Goal: Task Accomplishment & Management: Complete application form

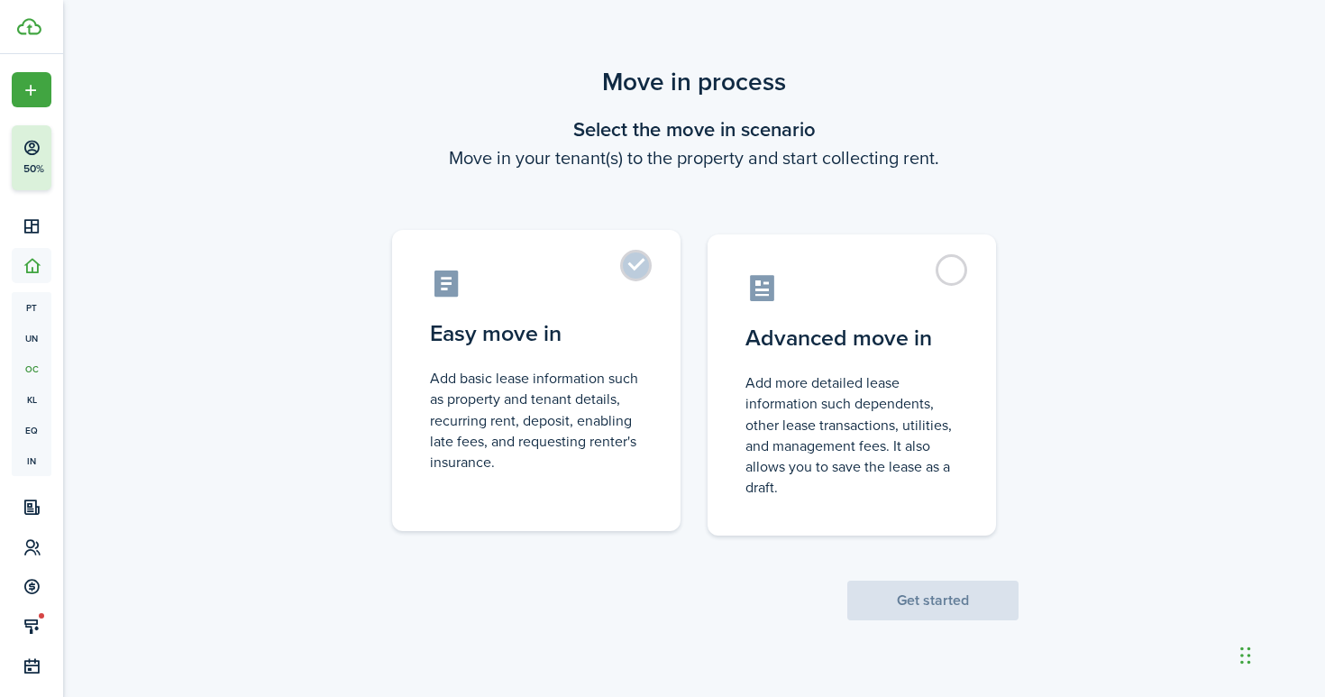
click at [630, 269] on label "Easy move in Add basic lease information such as property and tenant details, r…" at bounding box center [536, 380] width 288 height 301
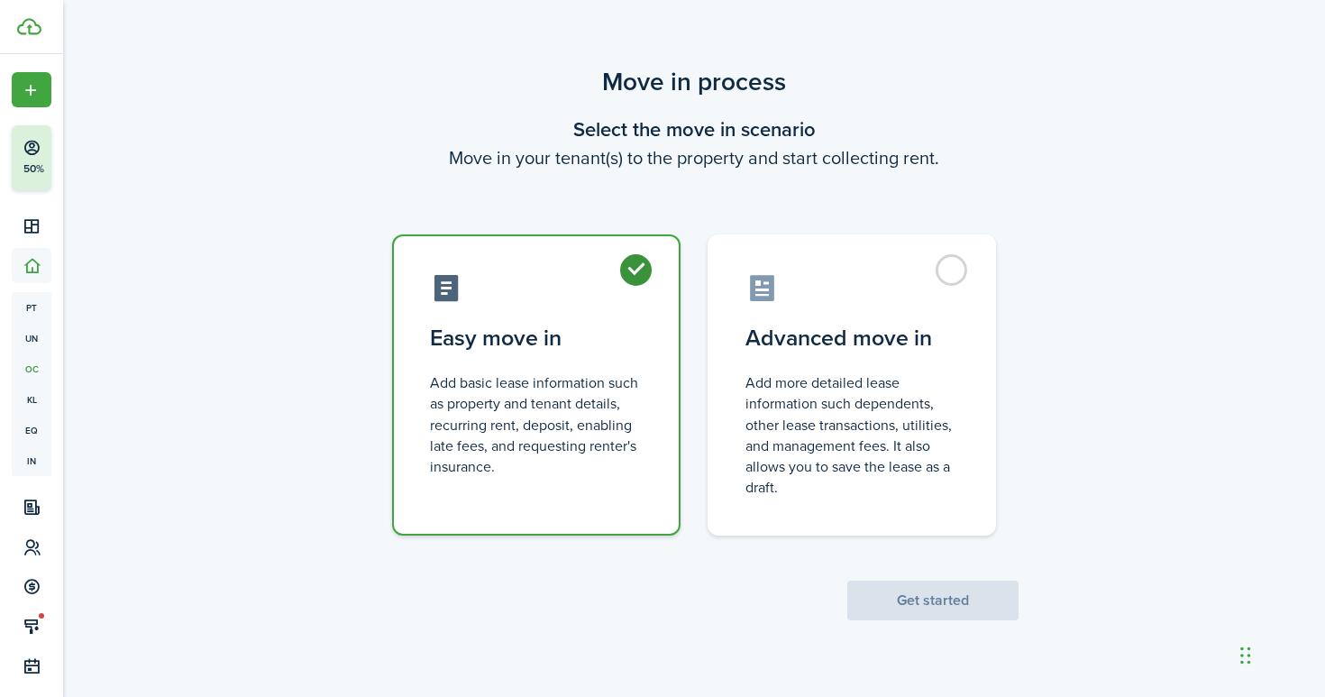
radio input "true"
click at [937, 609] on button "Get started" at bounding box center [932, 601] width 171 height 40
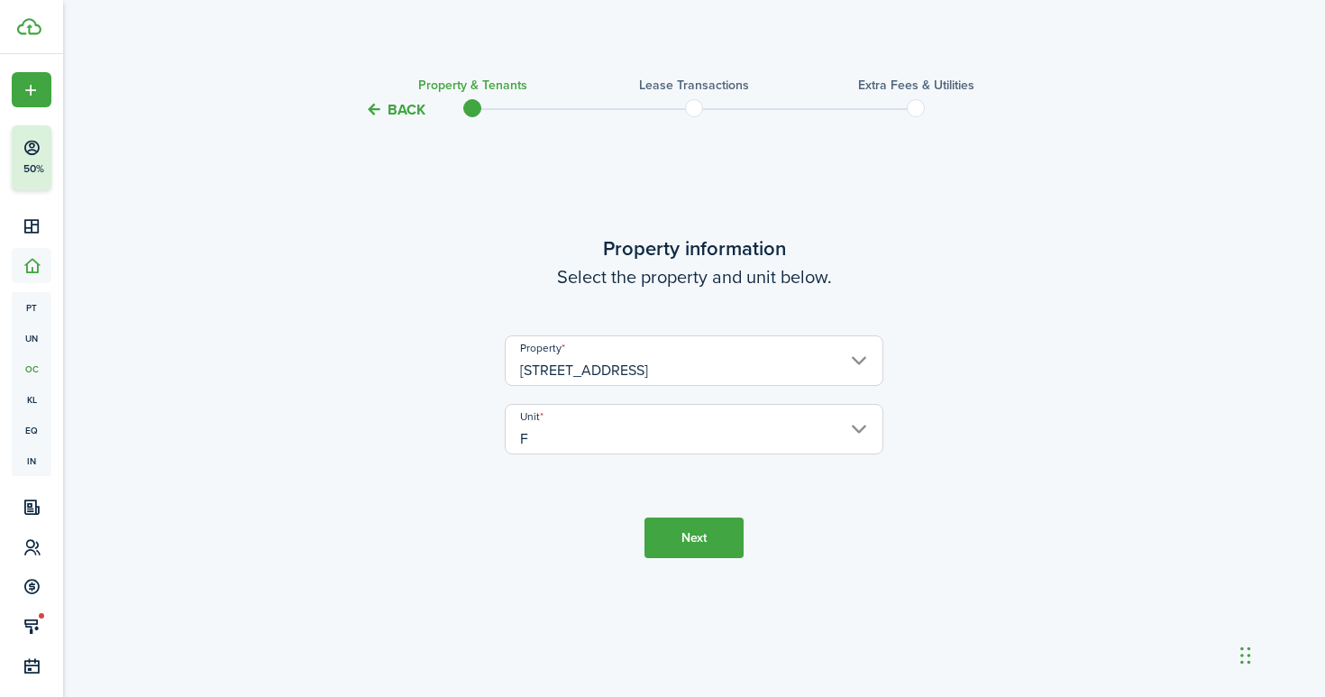
click at [713, 545] on button "Next" at bounding box center [694, 537] width 99 height 41
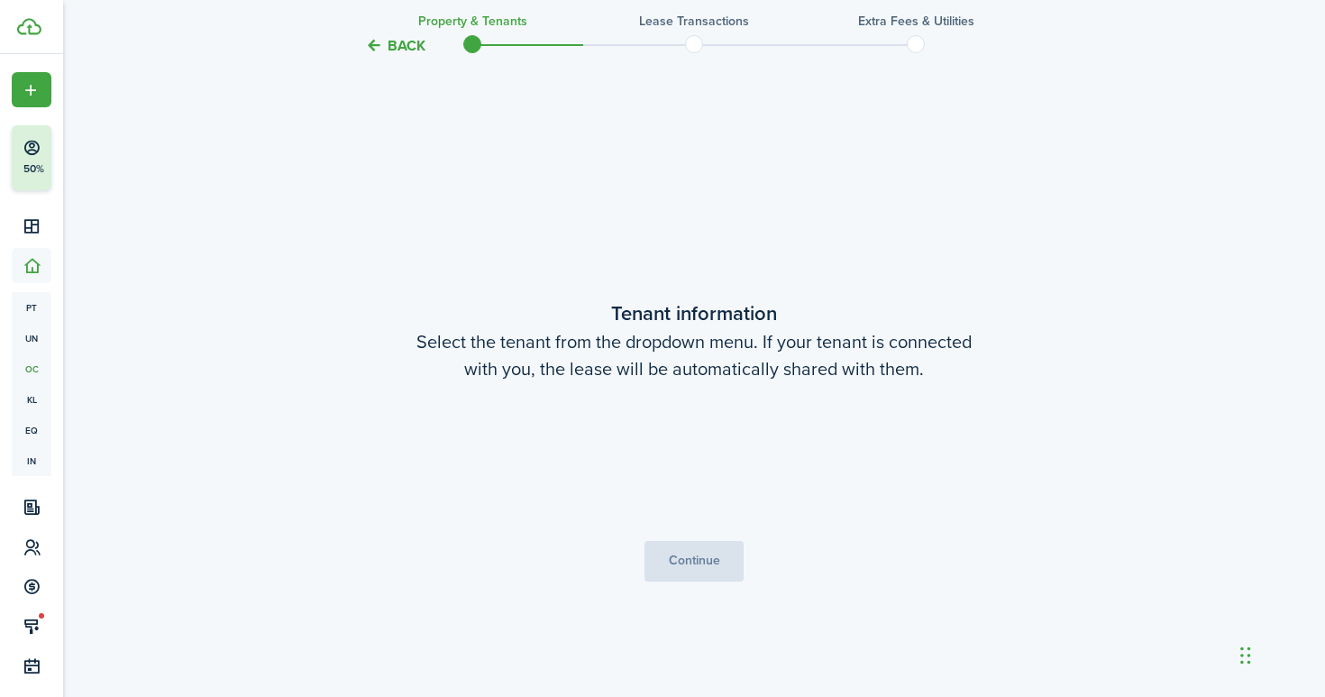
scroll to position [576, 0]
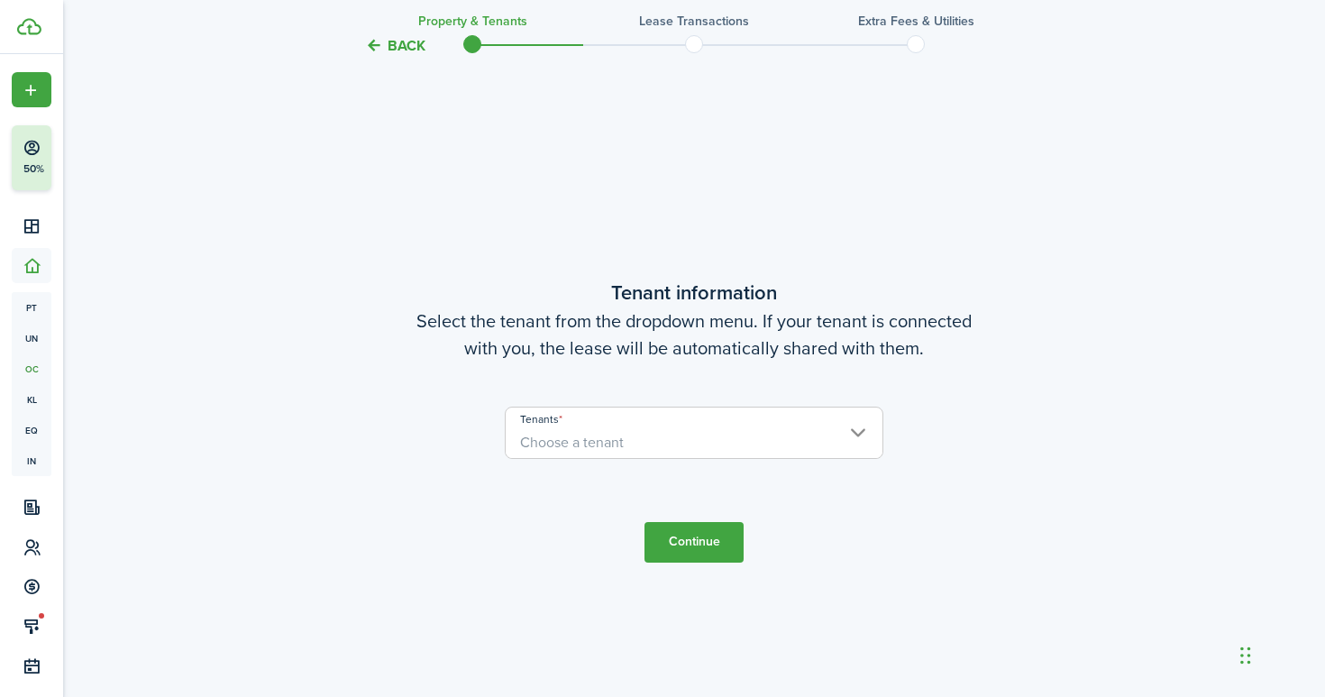
click at [766, 469] on user-client-select "Tenants Choose a tenant" at bounding box center [694, 442] width 379 height 70
click at [791, 427] on span "Choose a tenant" at bounding box center [694, 442] width 377 height 31
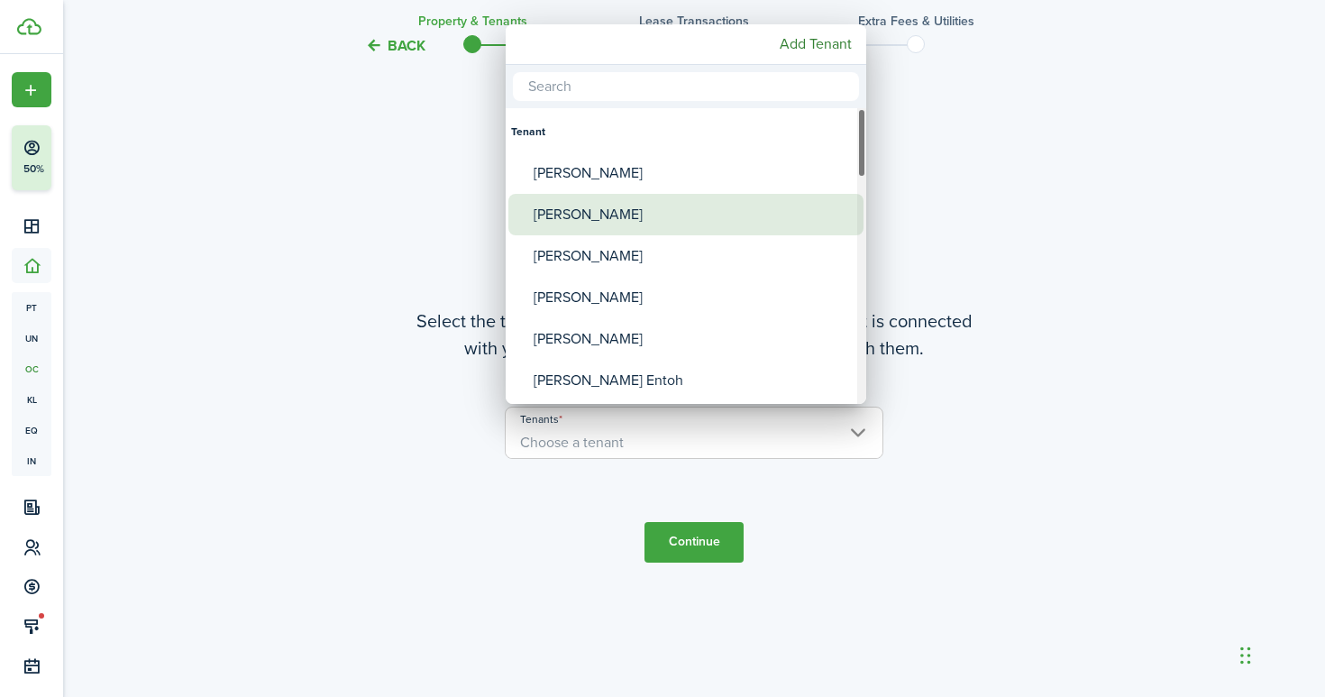
click at [704, 216] on div "[PERSON_NAME]" at bounding box center [693, 214] width 319 height 41
type input "[PERSON_NAME]"
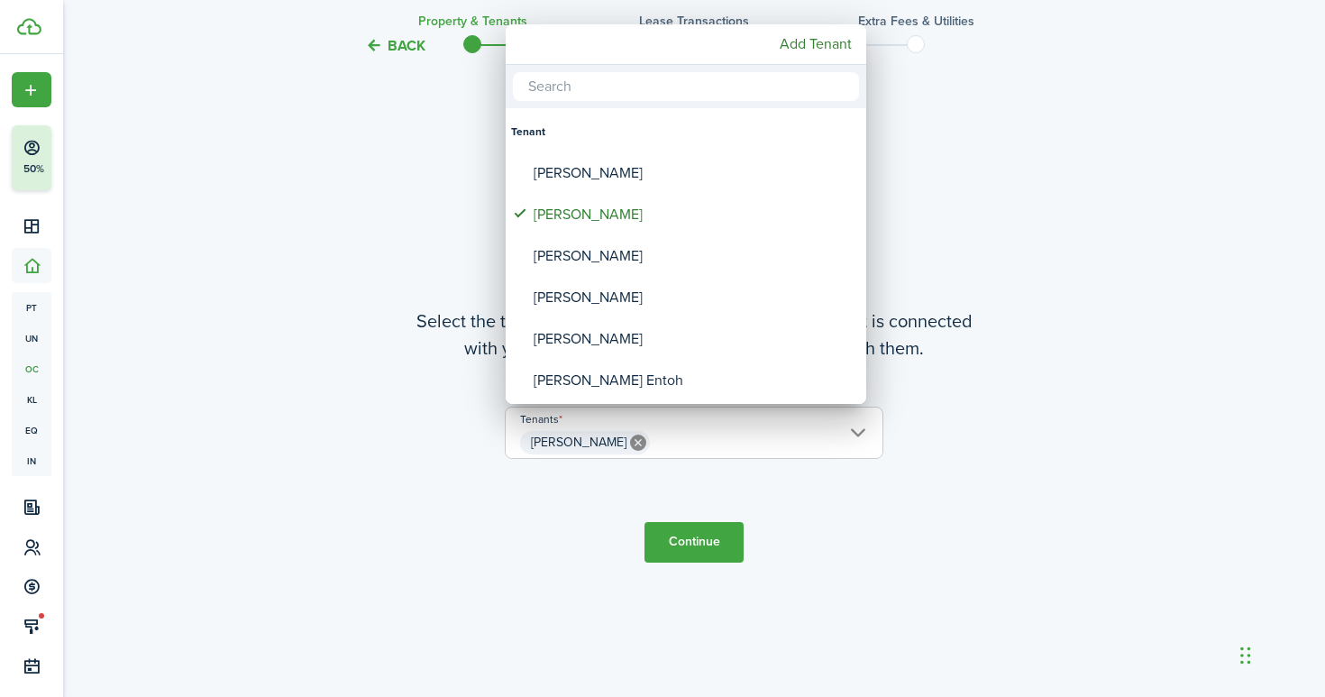
click at [692, 537] on div at bounding box center [663, 348] width 1614 height 985
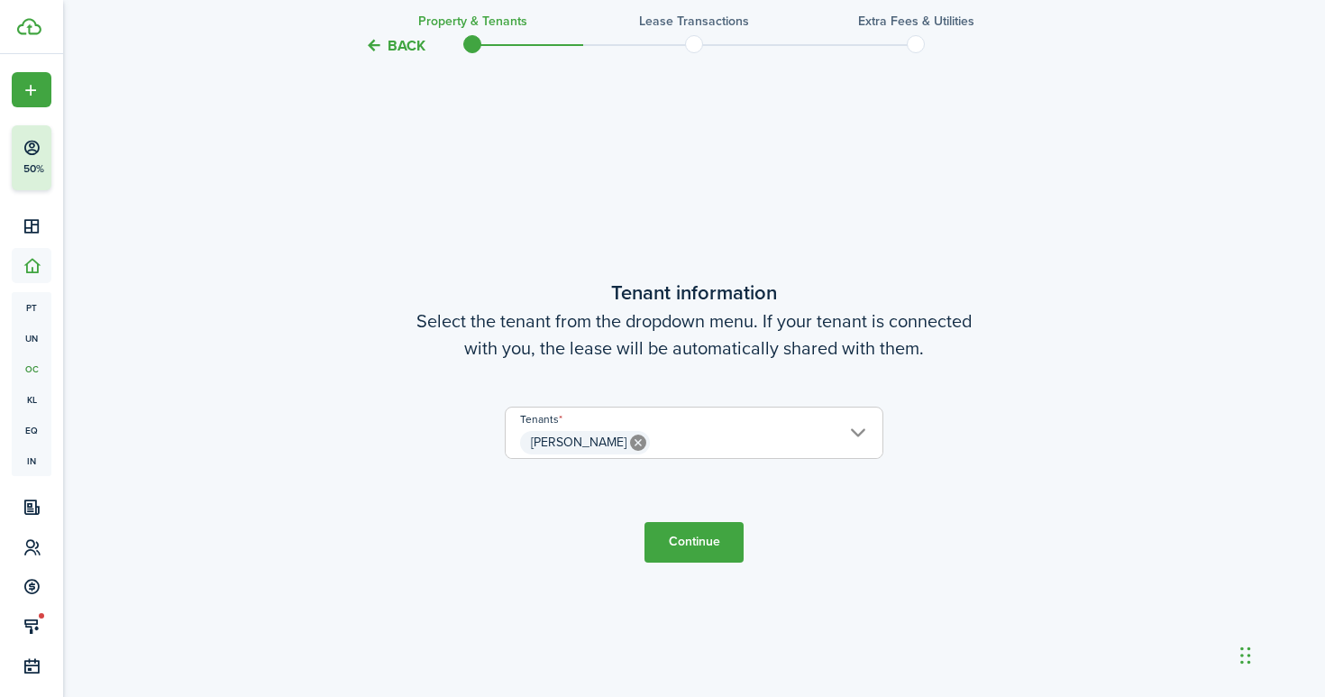
click at [693, 537] on button "Continue" at bounding box center [694, 542] width 99 height 41
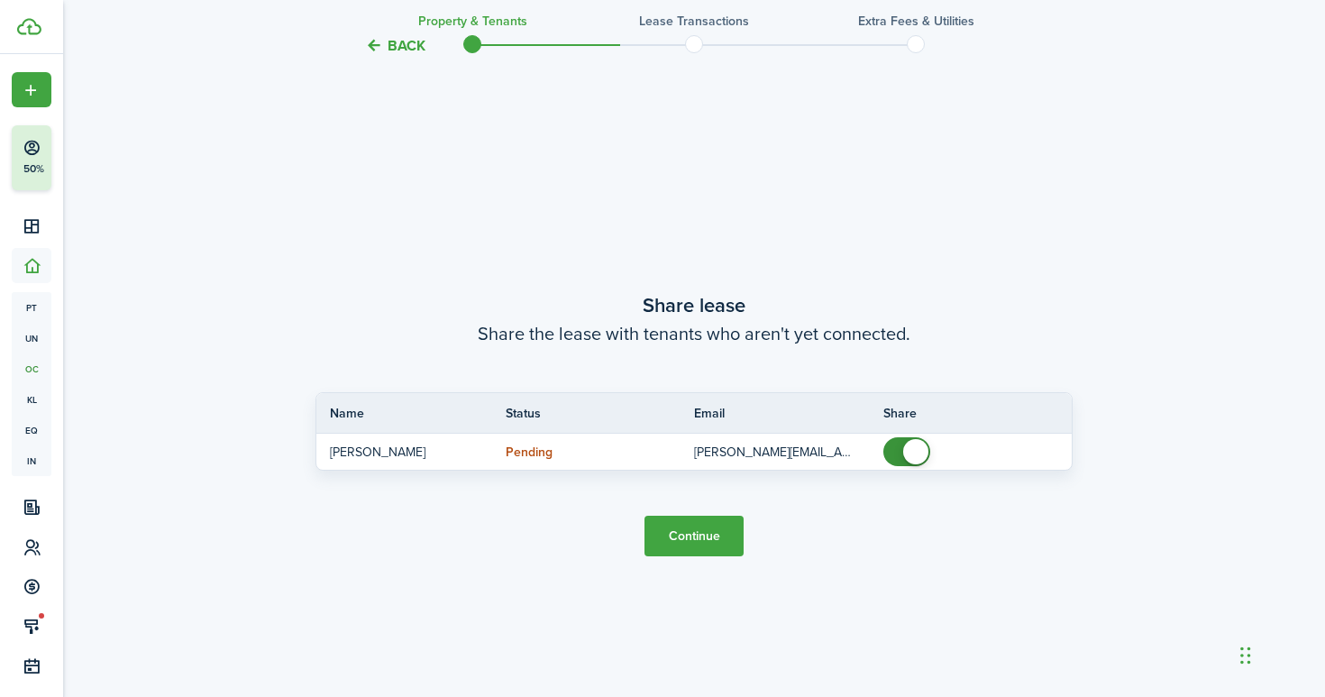
scroll to position [1273, 0]
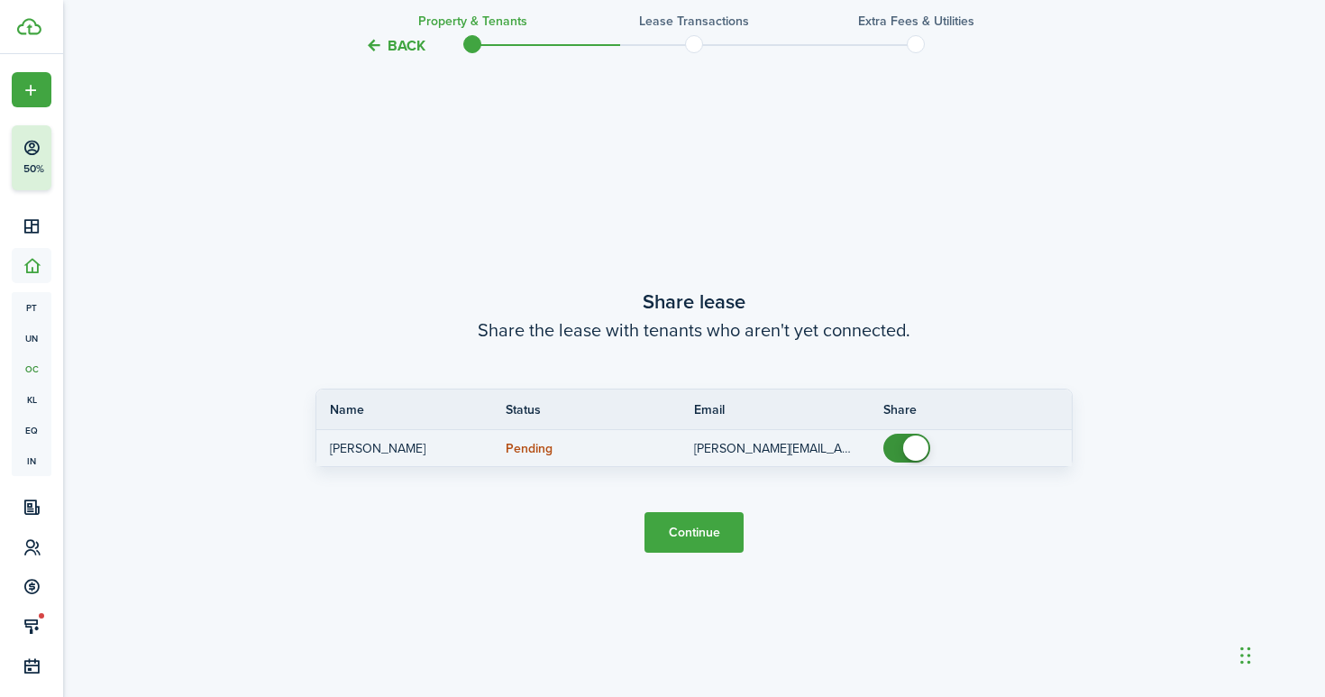
checkbox input "false"
click at [903, 447] on span at bounding box center [915, 447] width 25 height 25
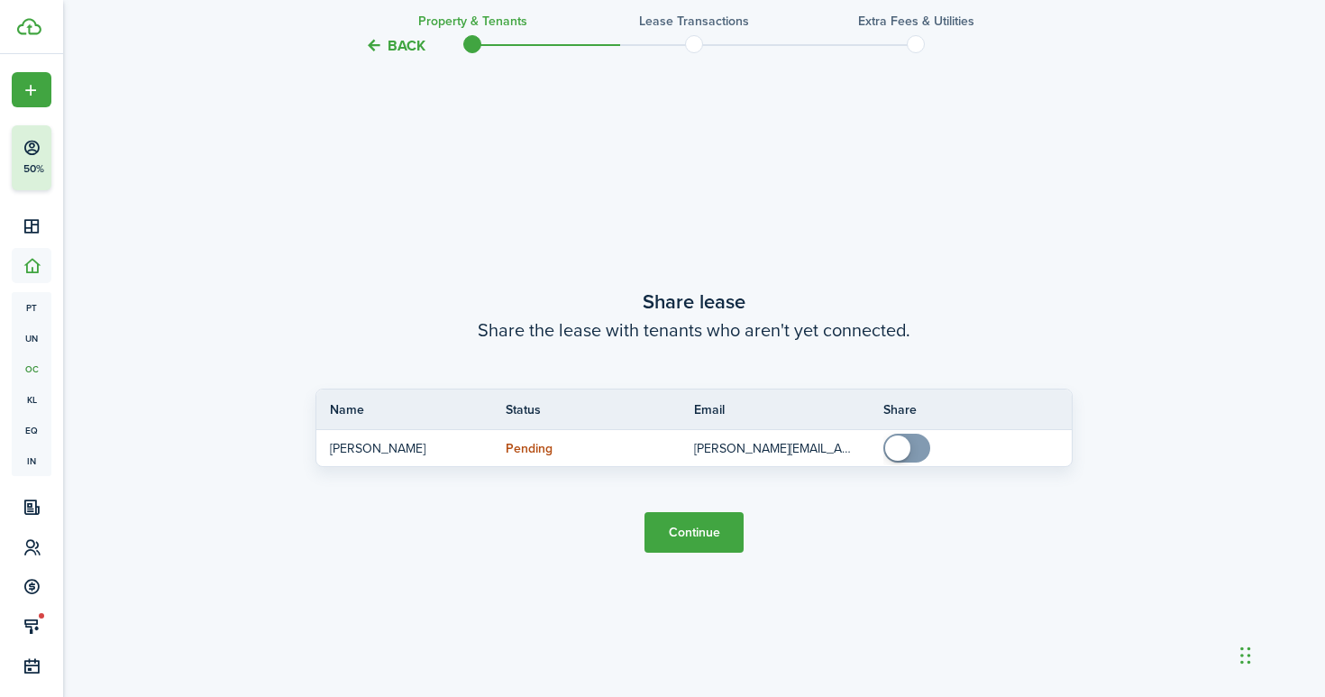
click at [682, 533] on button "Continue" at bounding box center [694, 532] width 99 height 41
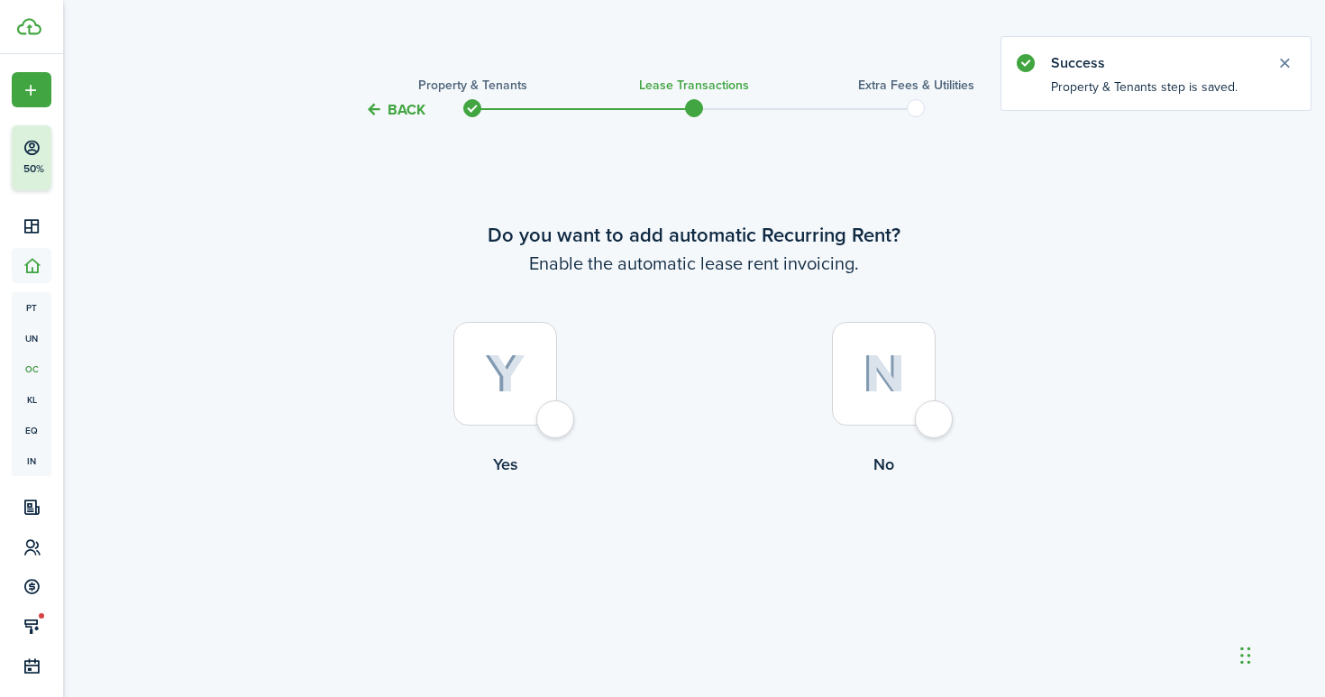
click at [555, 418] on div at bounding box center [505, 374] width 104 height 104
radio input "true"
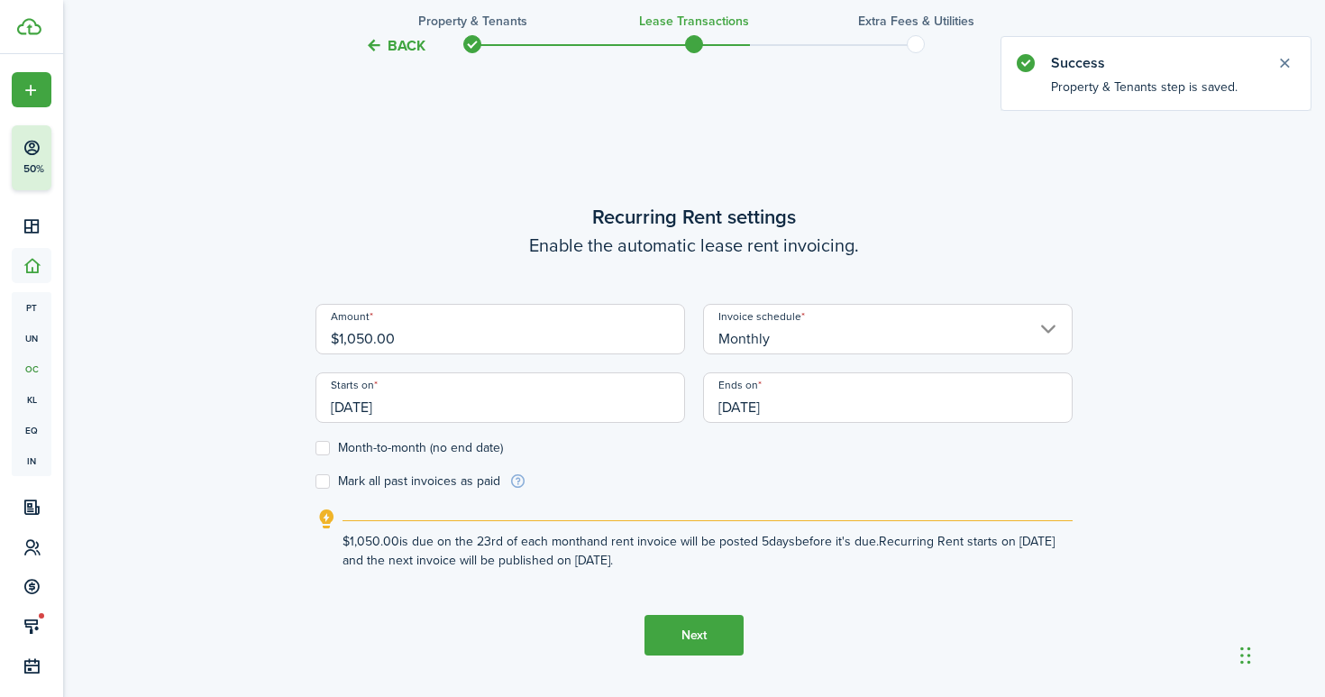
scroll to position [576, 0]
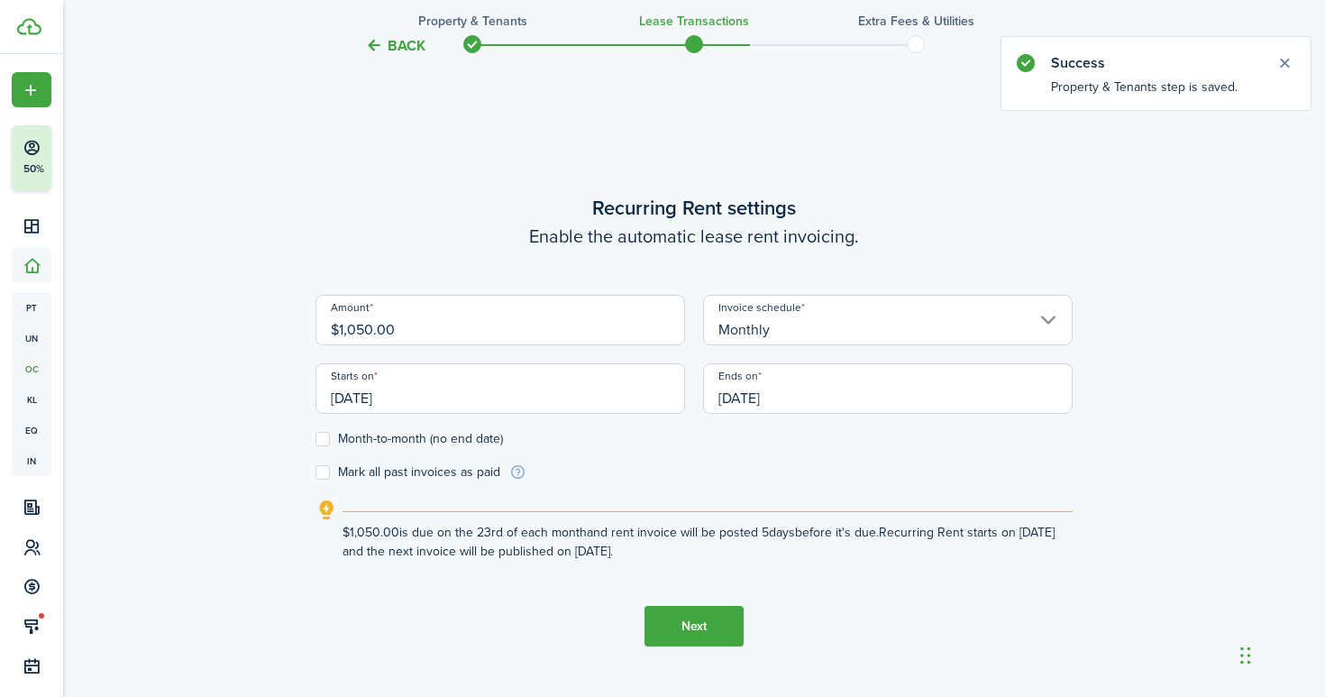
click at [535, 403] on input "[DATE]" at bounding box center [501, 388] width 370 height 50
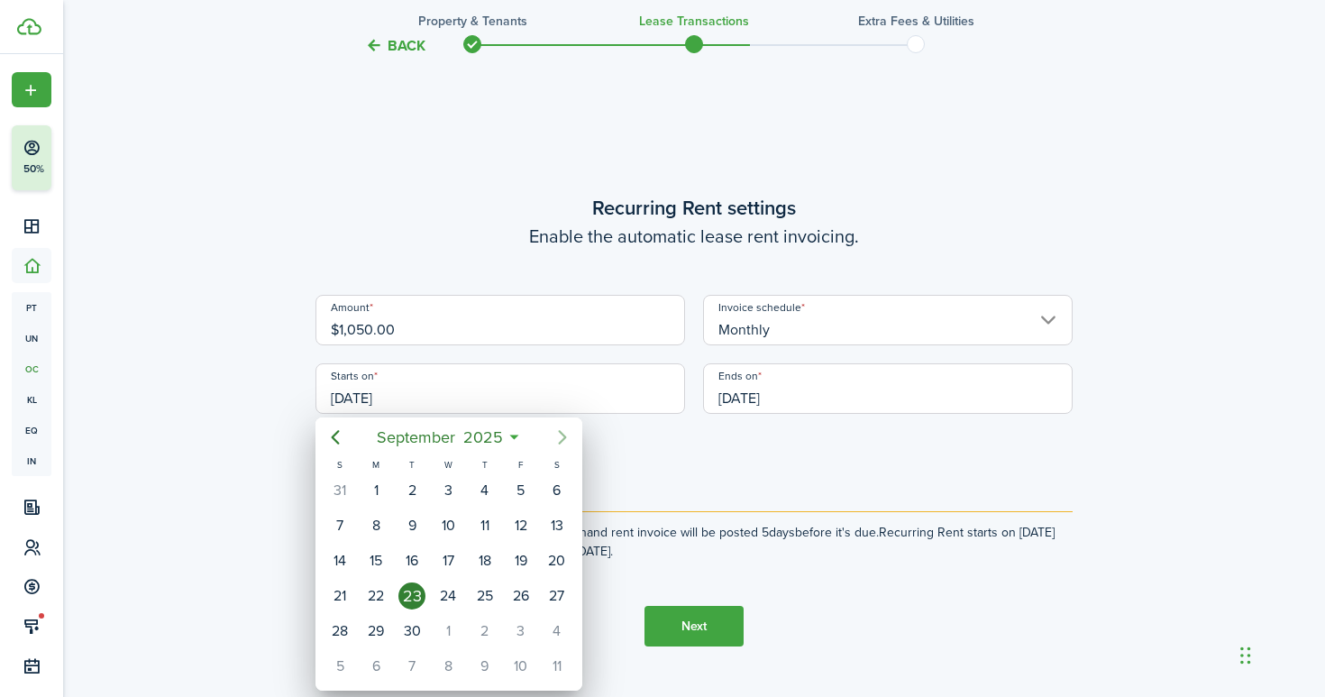
click at [563, 442] on icon "Next page" at bounding box center [563, 437] width 22 height 22
click at [450, 485] on div "1" at bounding box center [448, 490] width 27 height 27
type input "[DATE]"
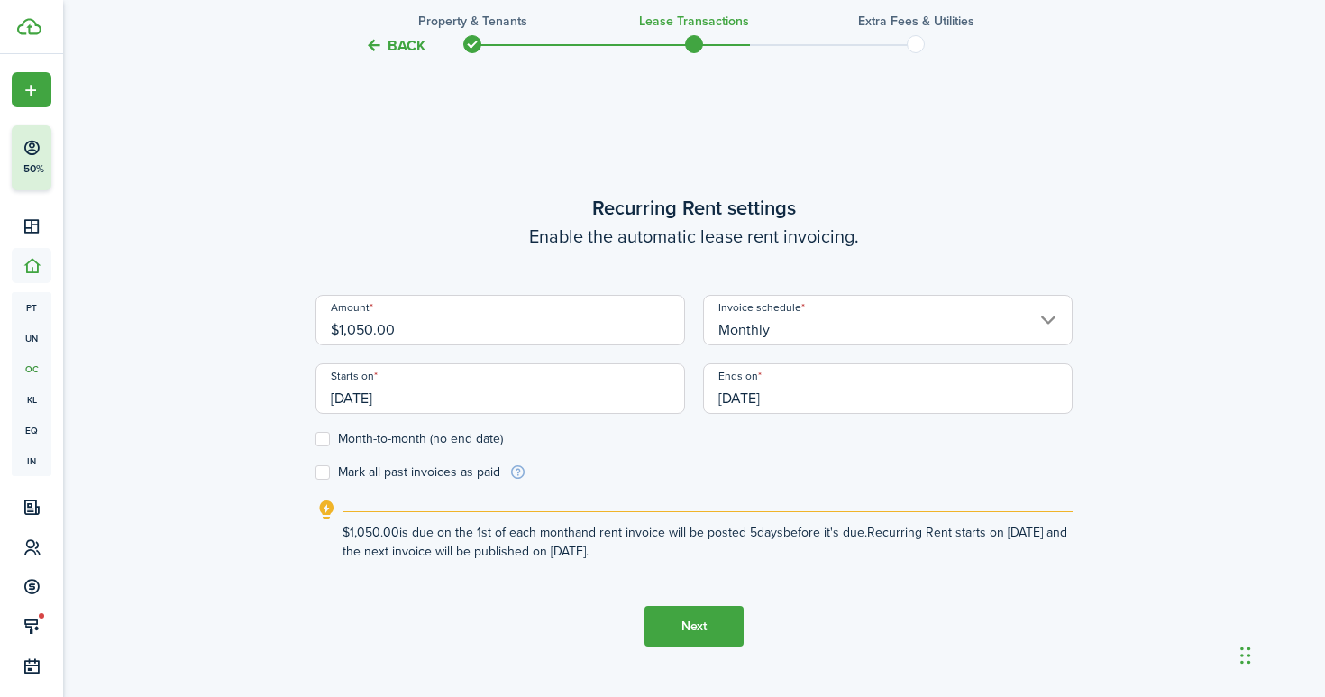
click at [325, 435] on label "Month-to-month (no end date)" at bounding box center [410, 439] width 188 height 14
click at [316, 439] on input "Month-to-month (no end date)" at bounding box center [315, 439] width 1 height 1
checkbox input "true"
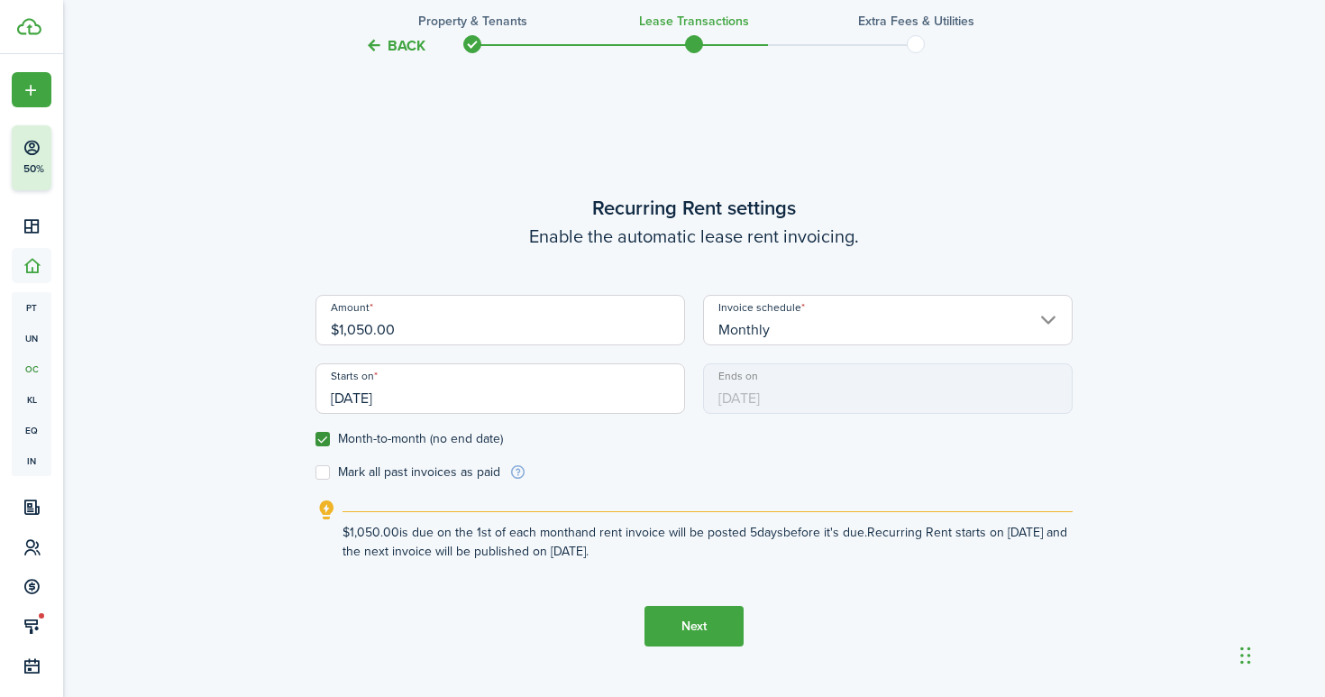
click at [690, 617] on button "Next" at bounding box center [694, 626] width 99 height 41
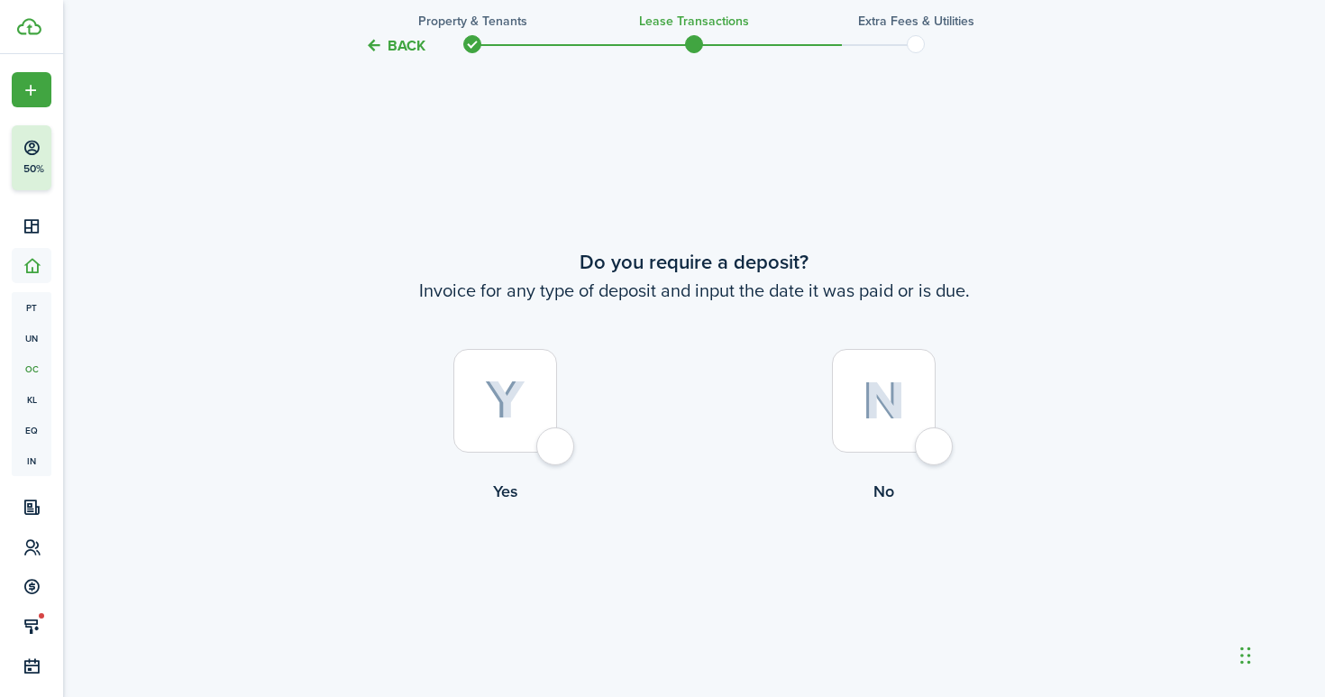
scroll to position [1273, 0]
click at [556, 442] on div at bounding box center [505, 398] width 104 height 104
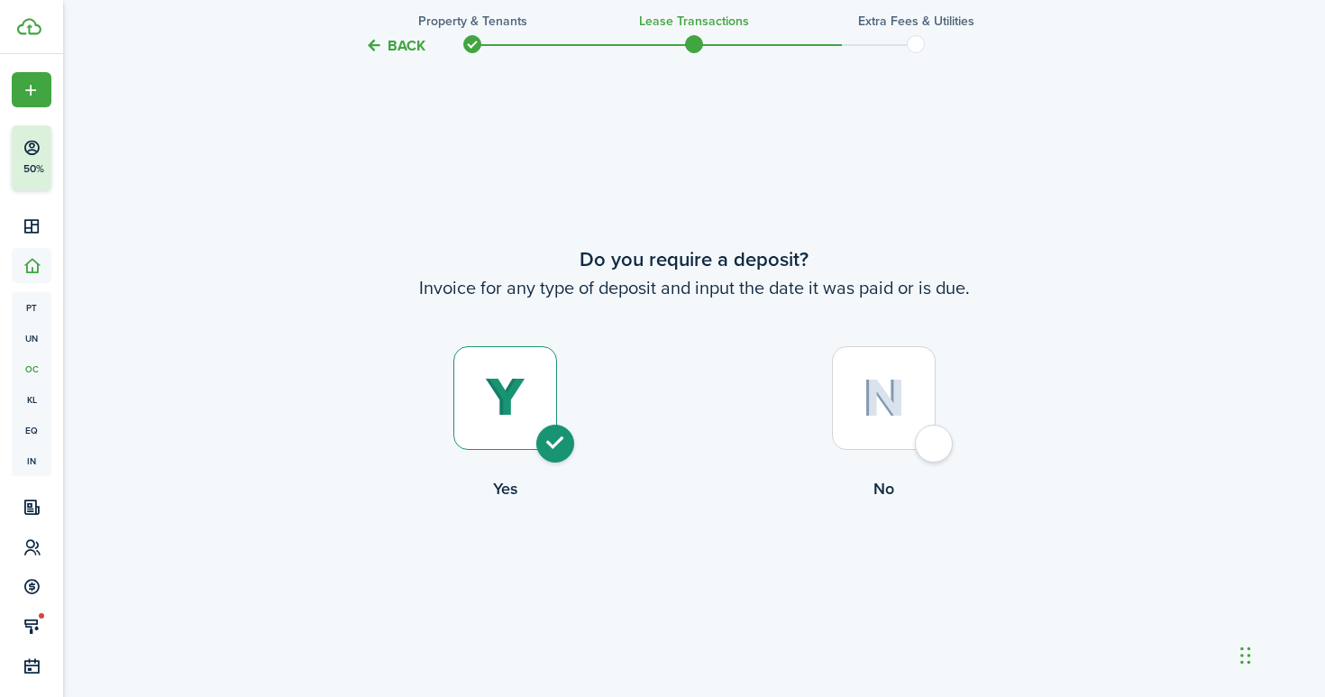
radio input "true"
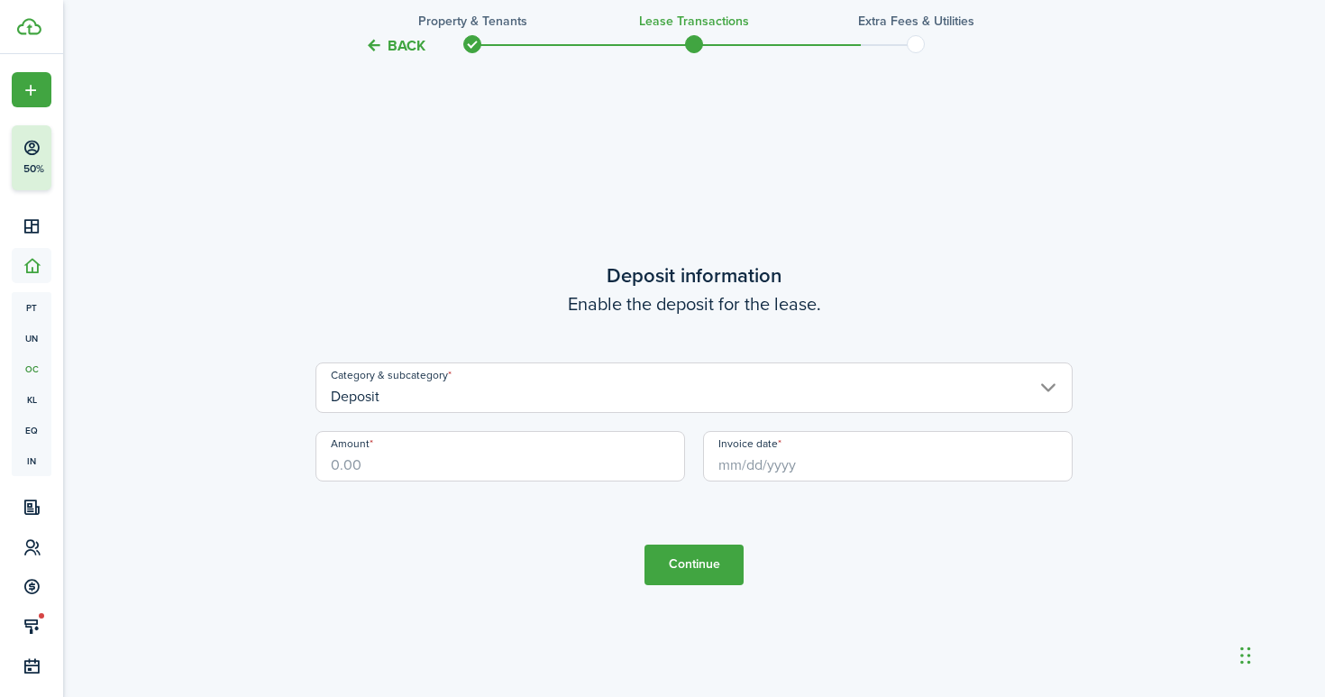
scroll to position [1970, 0]
click at [564, 459] on input "Amount" at bounding box center [501, 453] width 370 height 50
type input "$1,350.00"
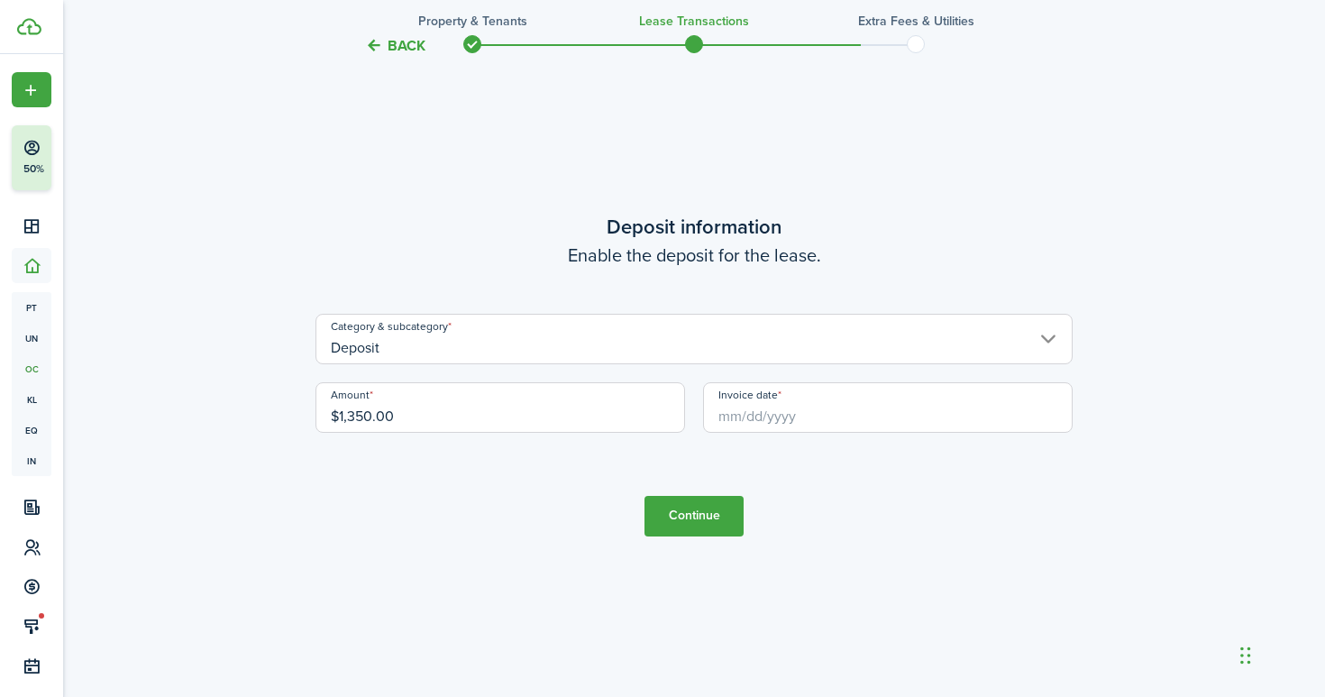
scroll to position [2021, 0]
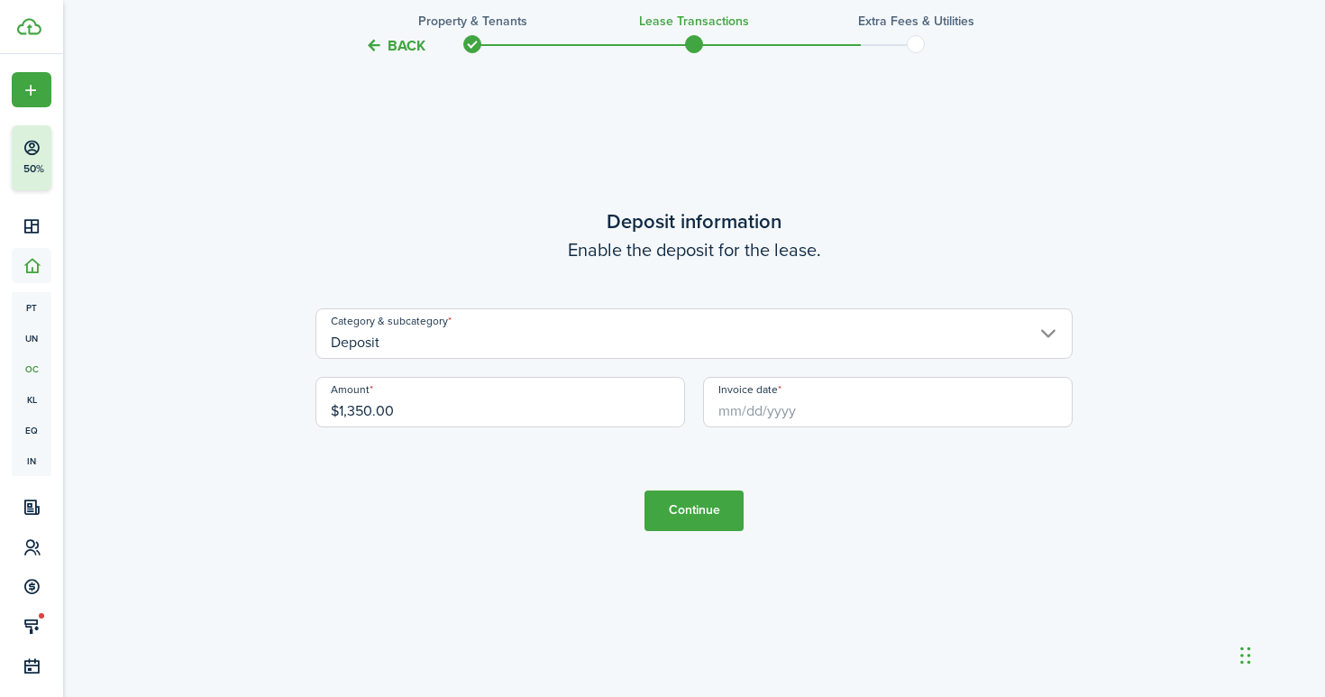
click at [821, 412] on input "Invoice date" at bounding box center [888, 402] width 370 height 50
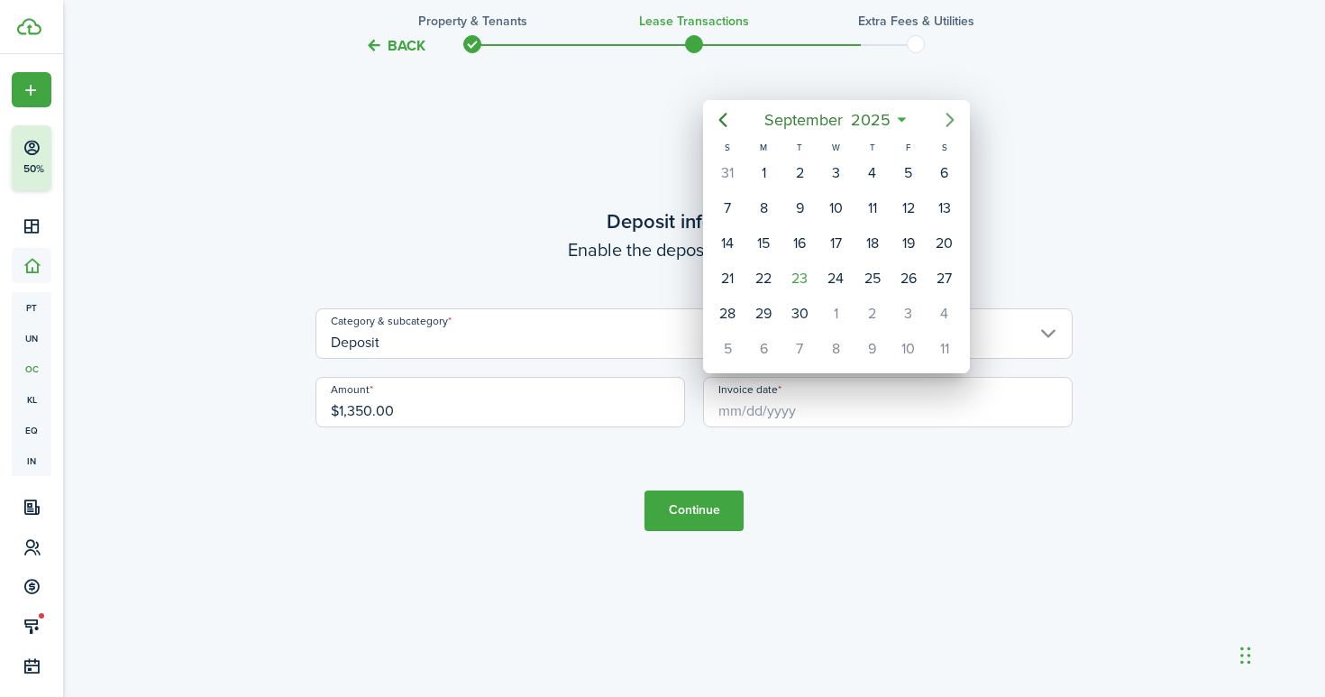
click at [945, 119] on icon "Next page" at bounding box center [950, 120] width 22 height 22
click at [843, 177] on div "1" at bounding box center [835, 173] width 27 height 27
type input "[DATE]"
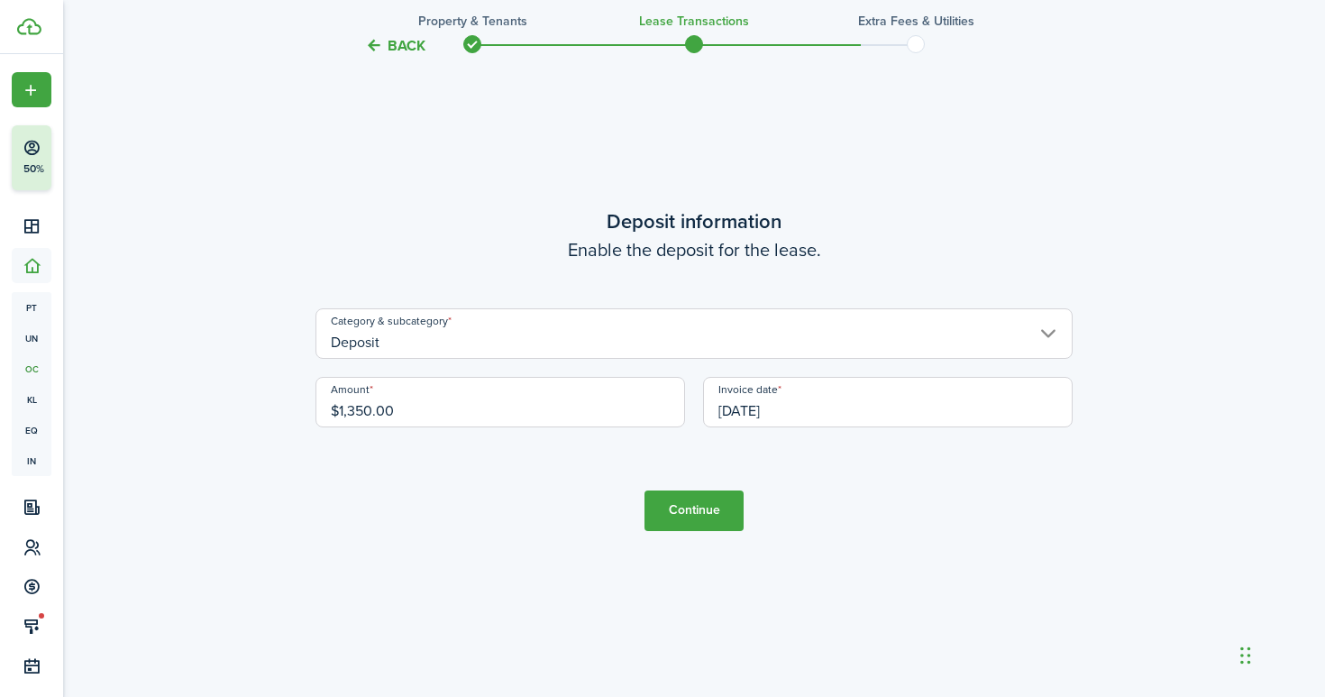
click at [696, 513] on button "Continue" at bounding box center [694, 510] width 99 height 41
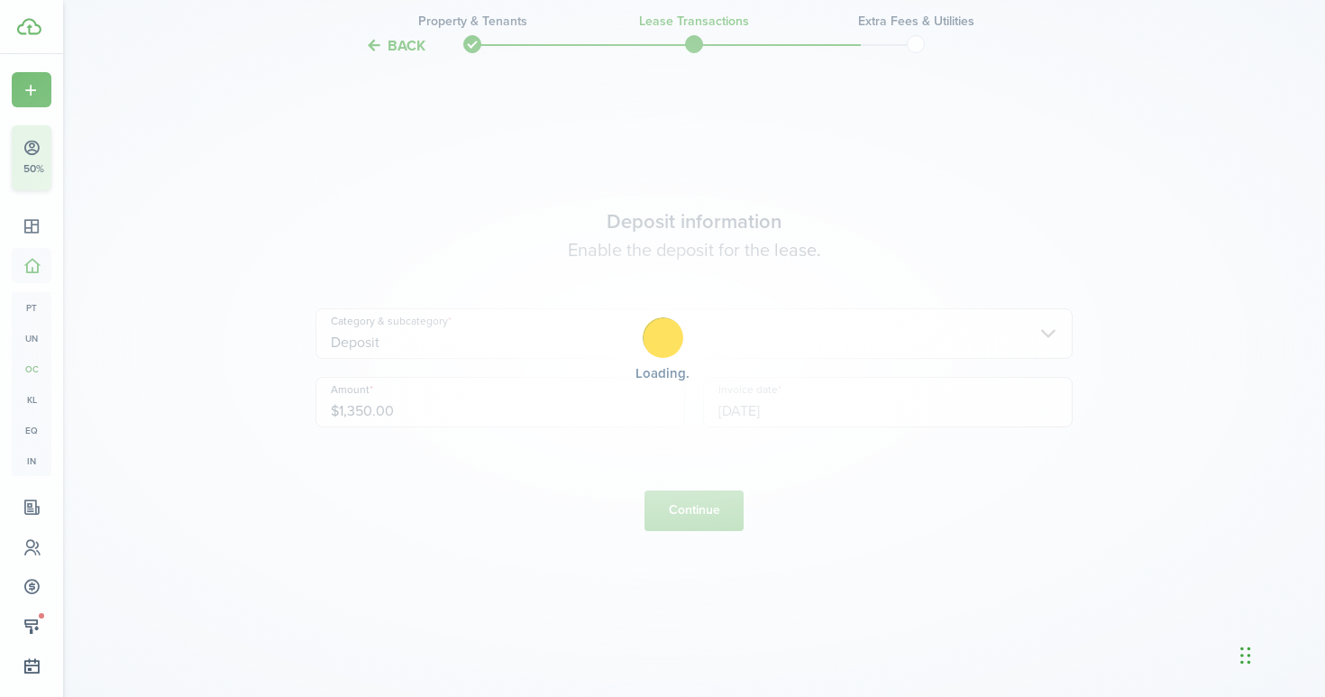
scroll to position [0, 0]
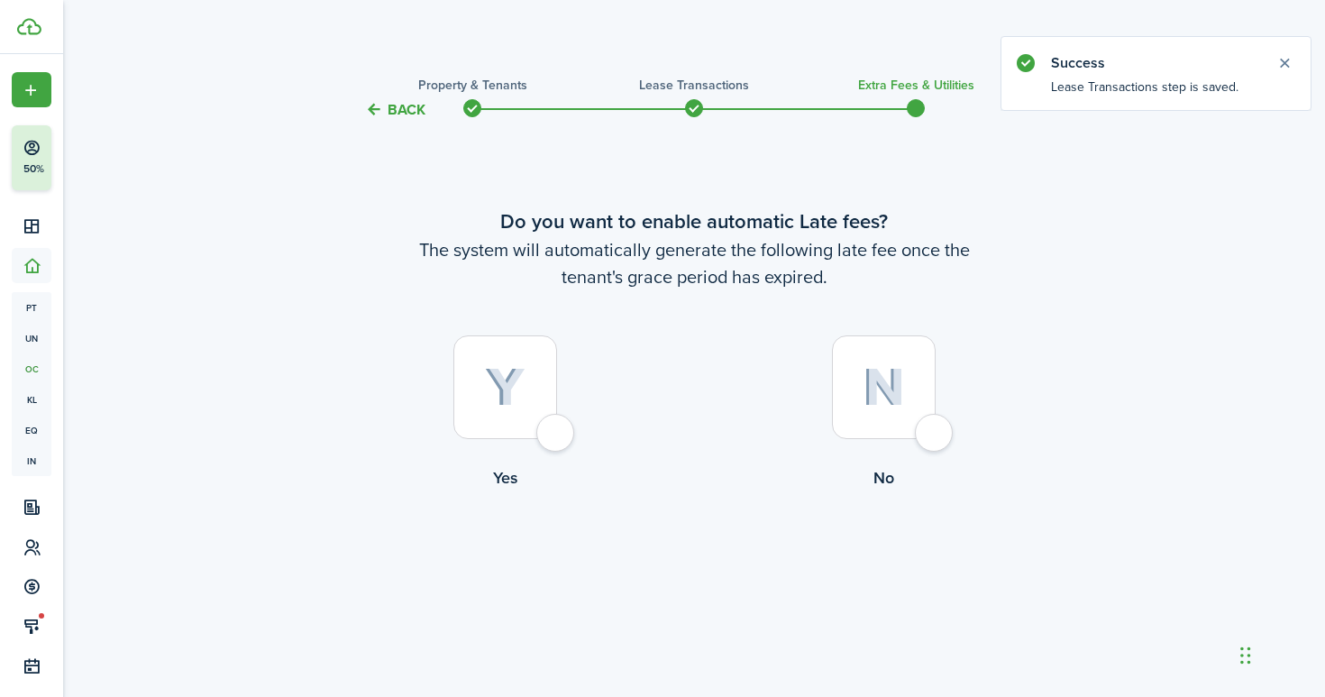
click at [407, 112] on button "Back" at bounding box center [395, 109] width 60 height 19
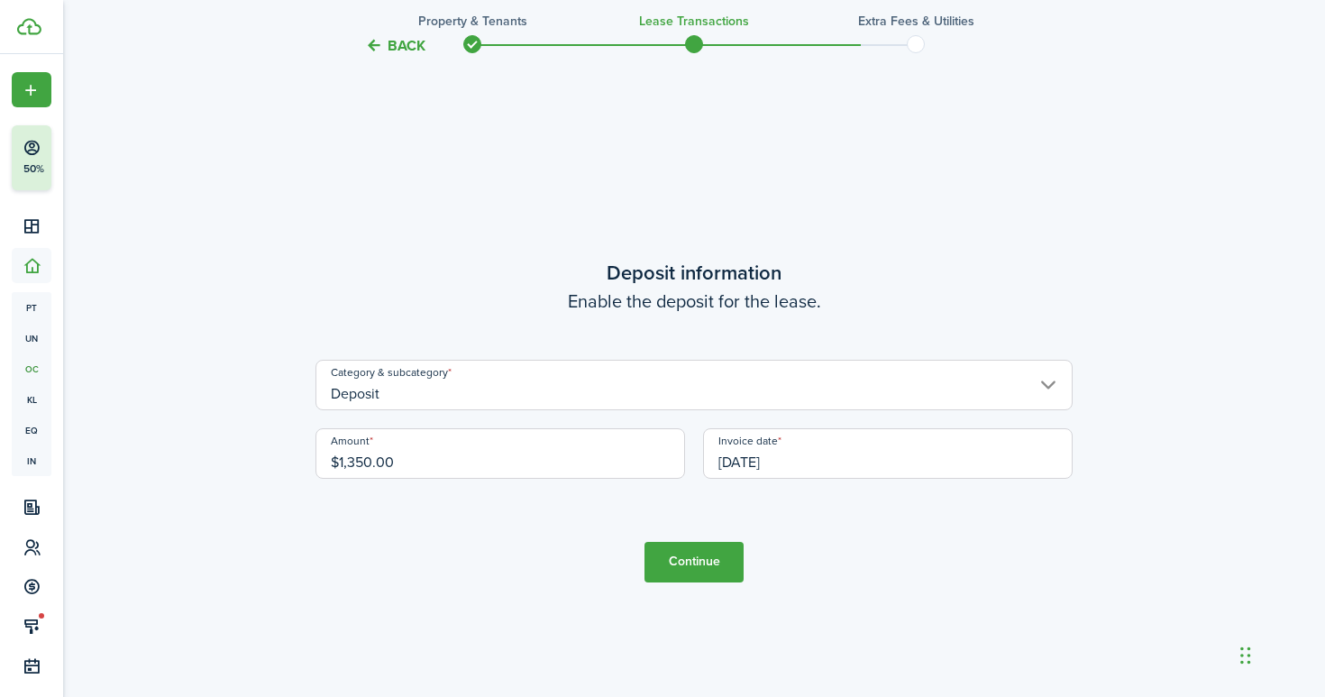
scroll to position [1967, 0]
click at [711, 563] on button "Continue" at bounding box center [694, 565] width 99 height 41
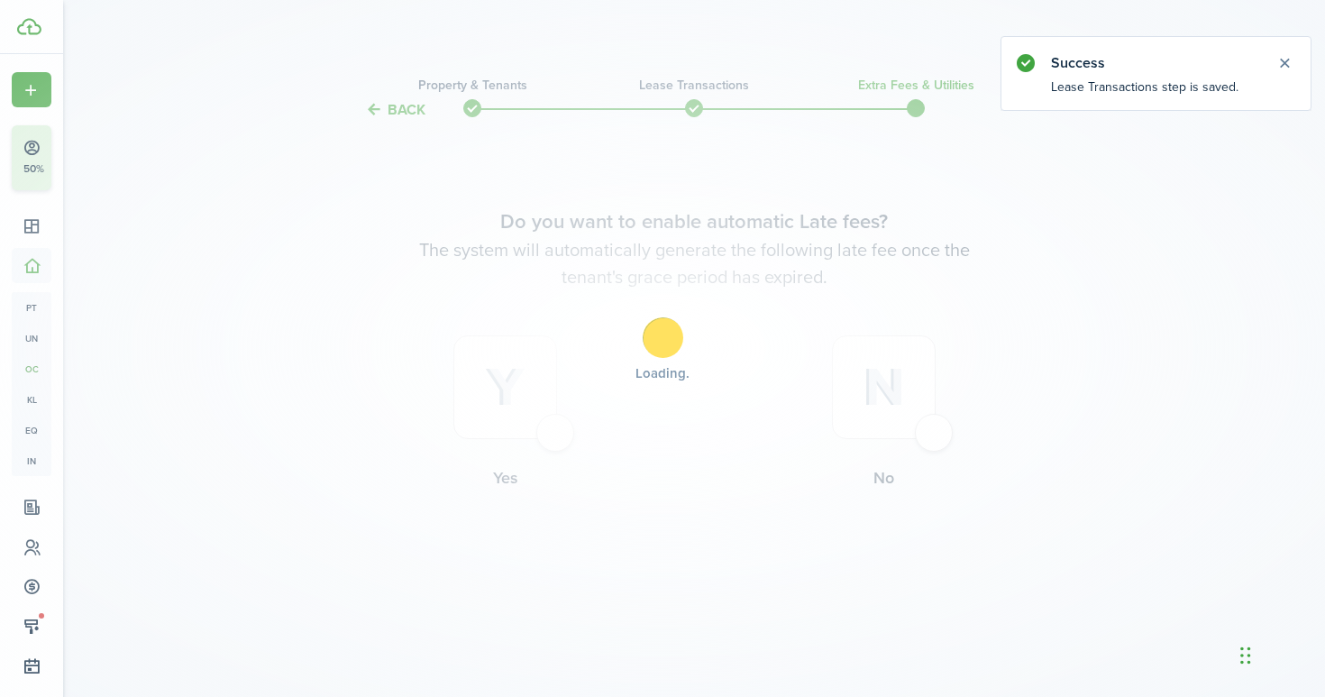
scroll to position [0, 0]
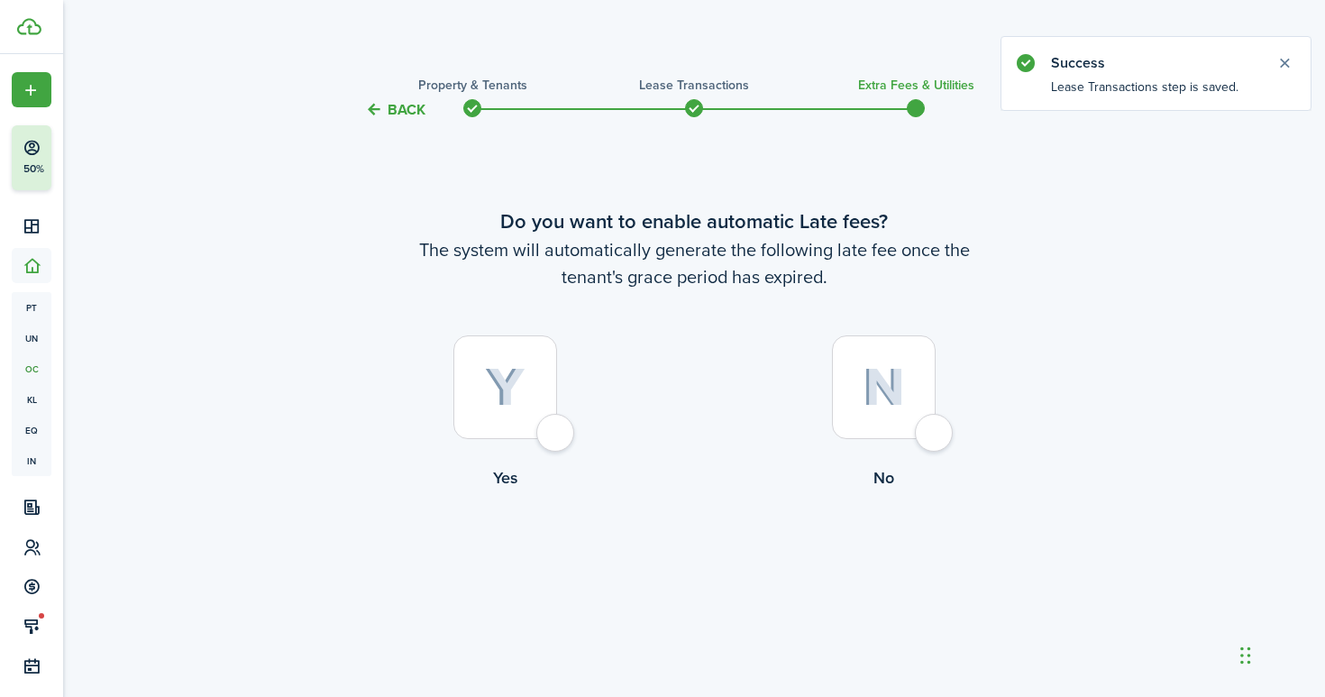
click at [941, 450] on label "No" at bounding box center [883, 416] width 379 height 163
radio input "true"
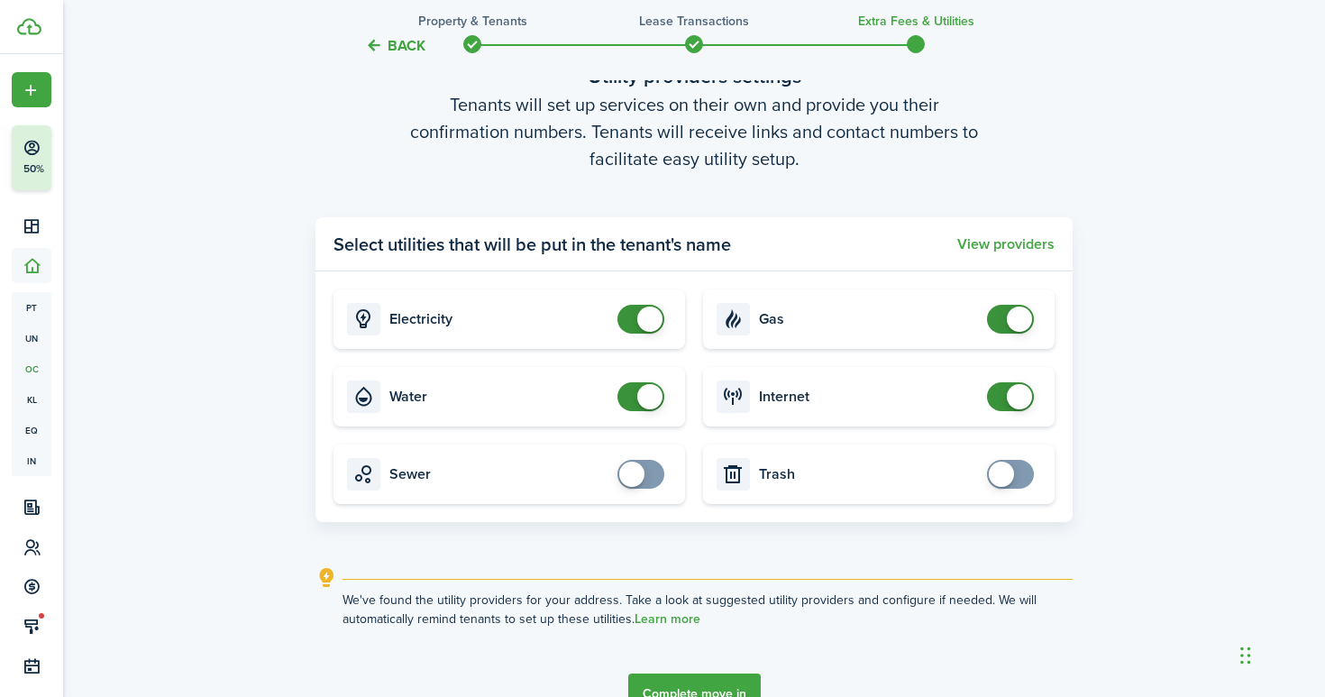
scroll to position [626, 0]
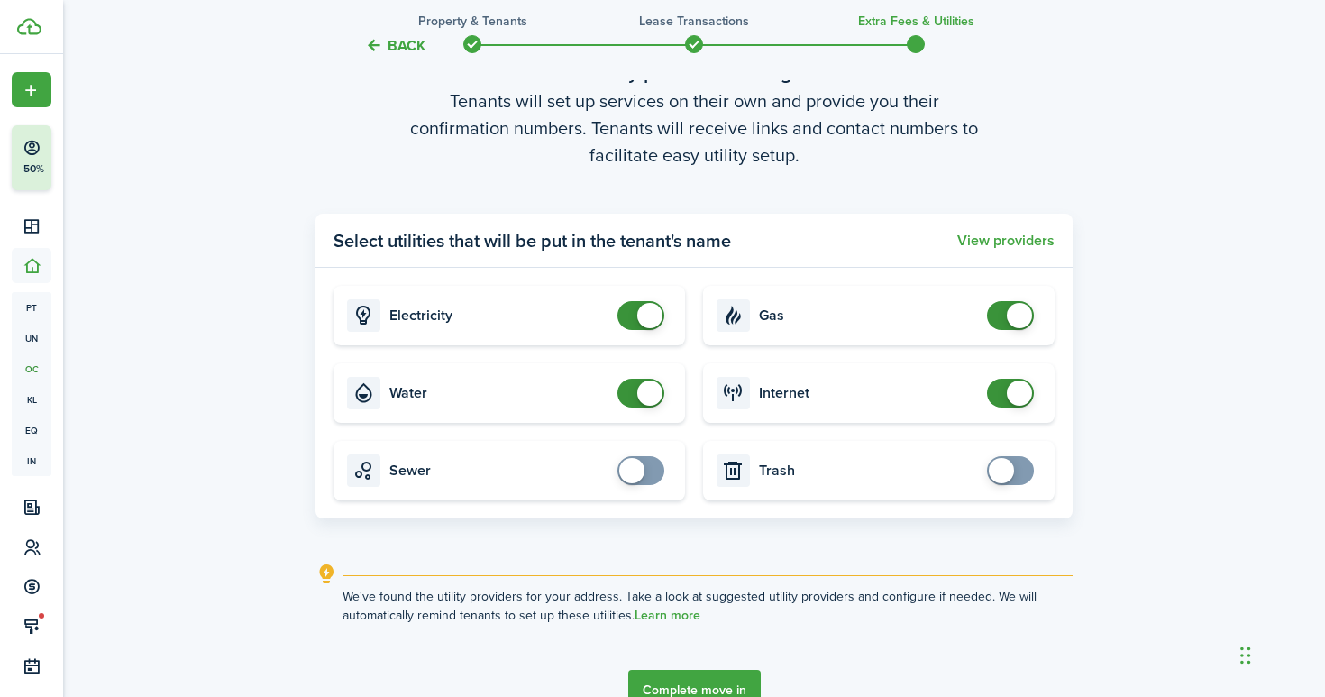
checkbox input "false"
click at [637, 321] on span at bounding box center [641, 315] width 18 height 29
checkbox input "false"
click at [642, 393] on span at bounding box center [649, 392] width 25 height 25
checkbox input "false"
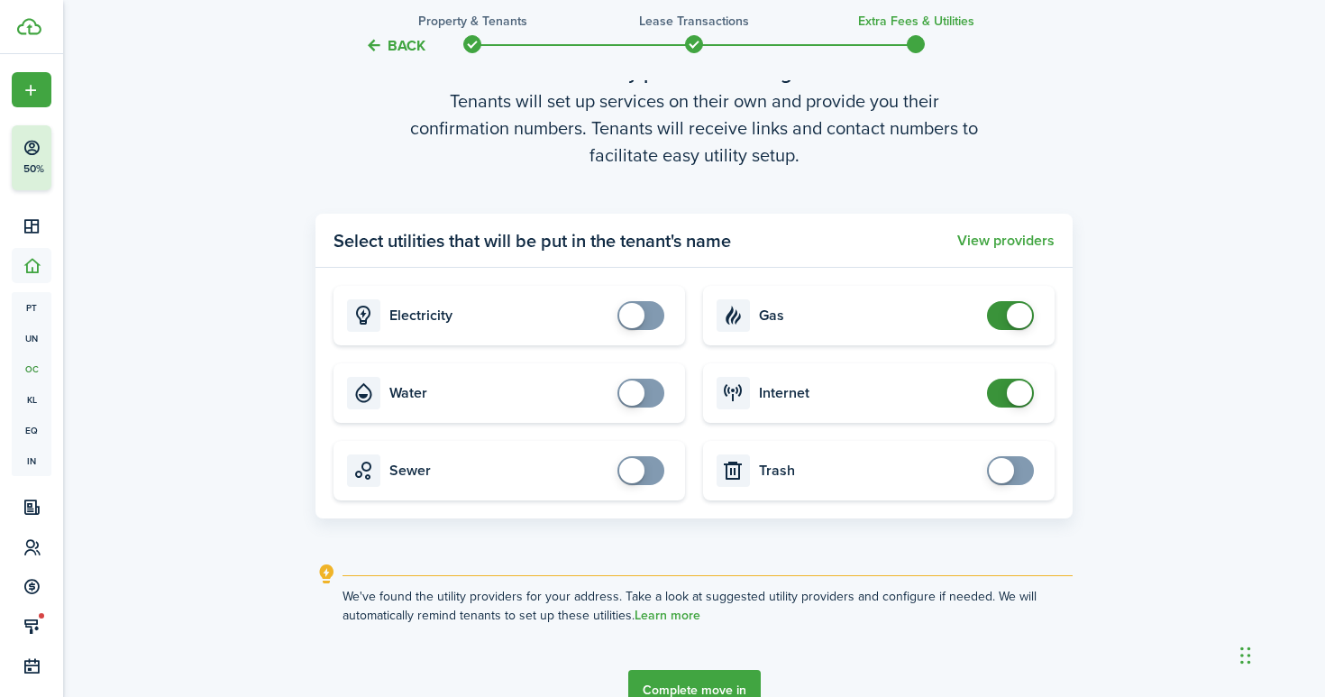
click at [1026, 315] on span at bounding box center [1019, 315] width 25 height 25
checkbox input "false"
click at [1022, 398] on span at bounding box center [1019, 392] width 25 height 25
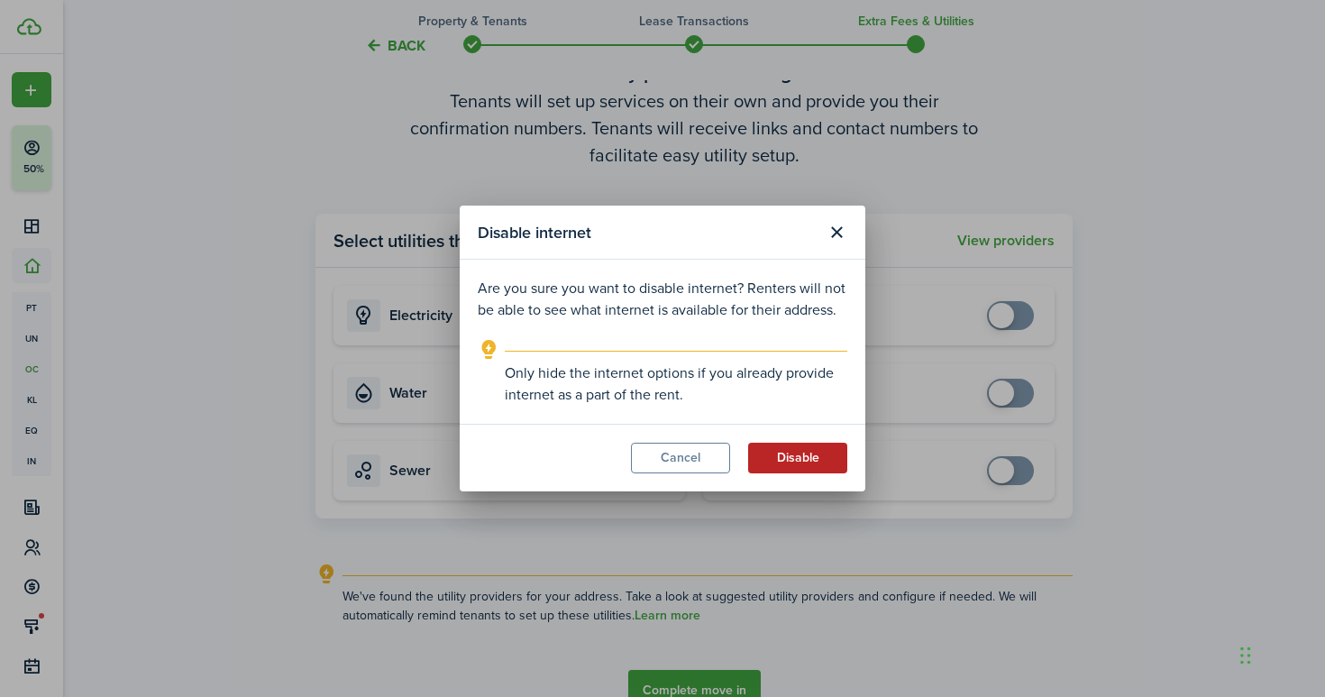
click at [811, 465] on button "Disable" at bounding box center [797, 458] width 99 height 31
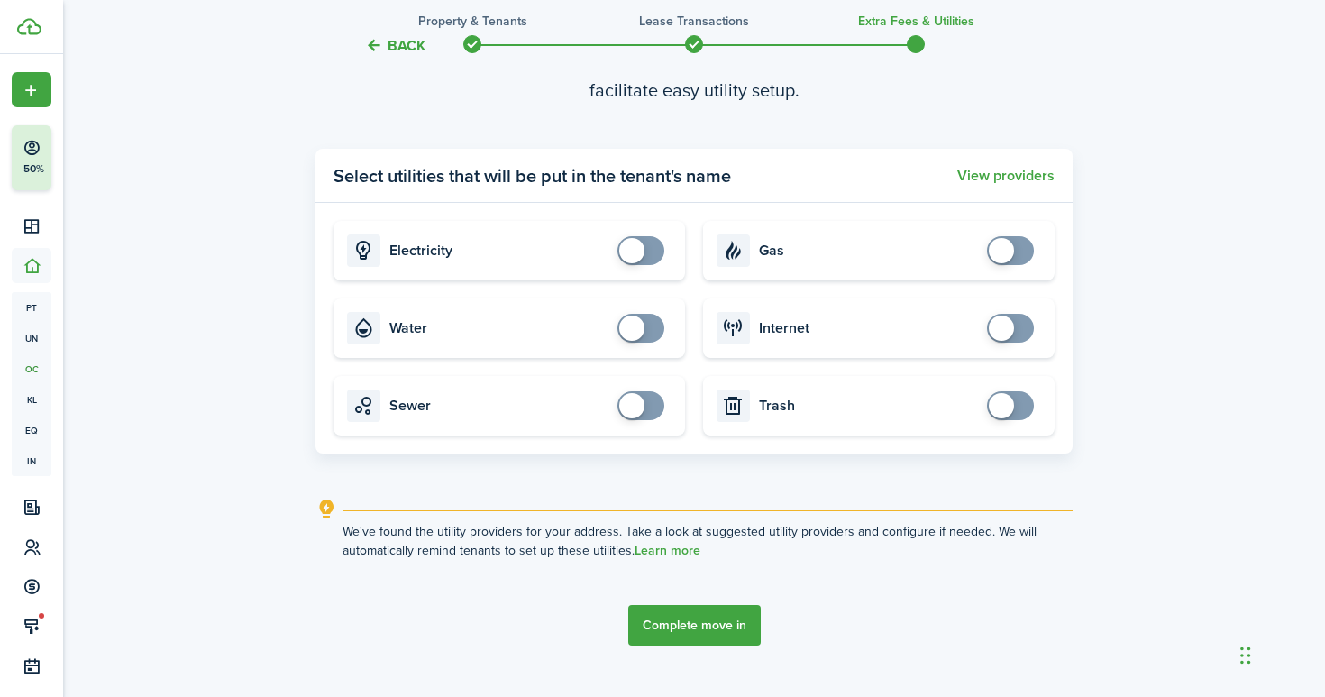
scroll to position [725, 0]
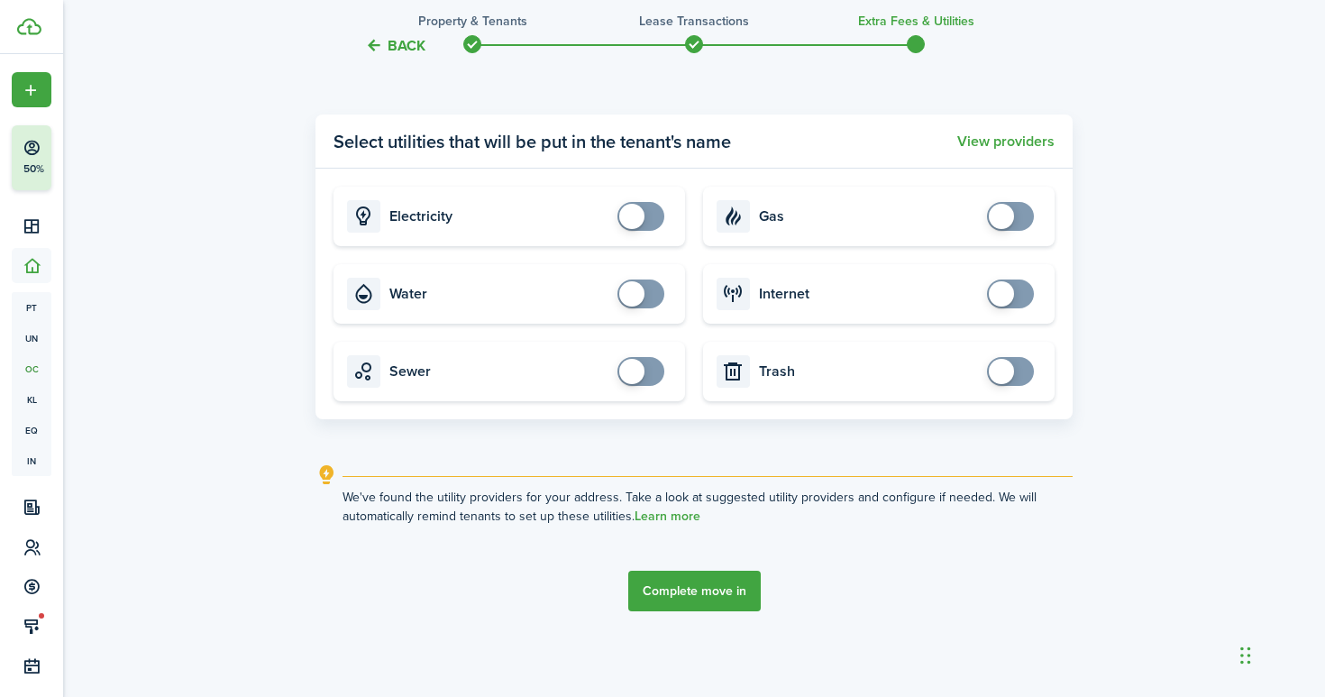
click at [719, 588] on button "Complete move in" at bounding box center [694, 591] width 133 height 41
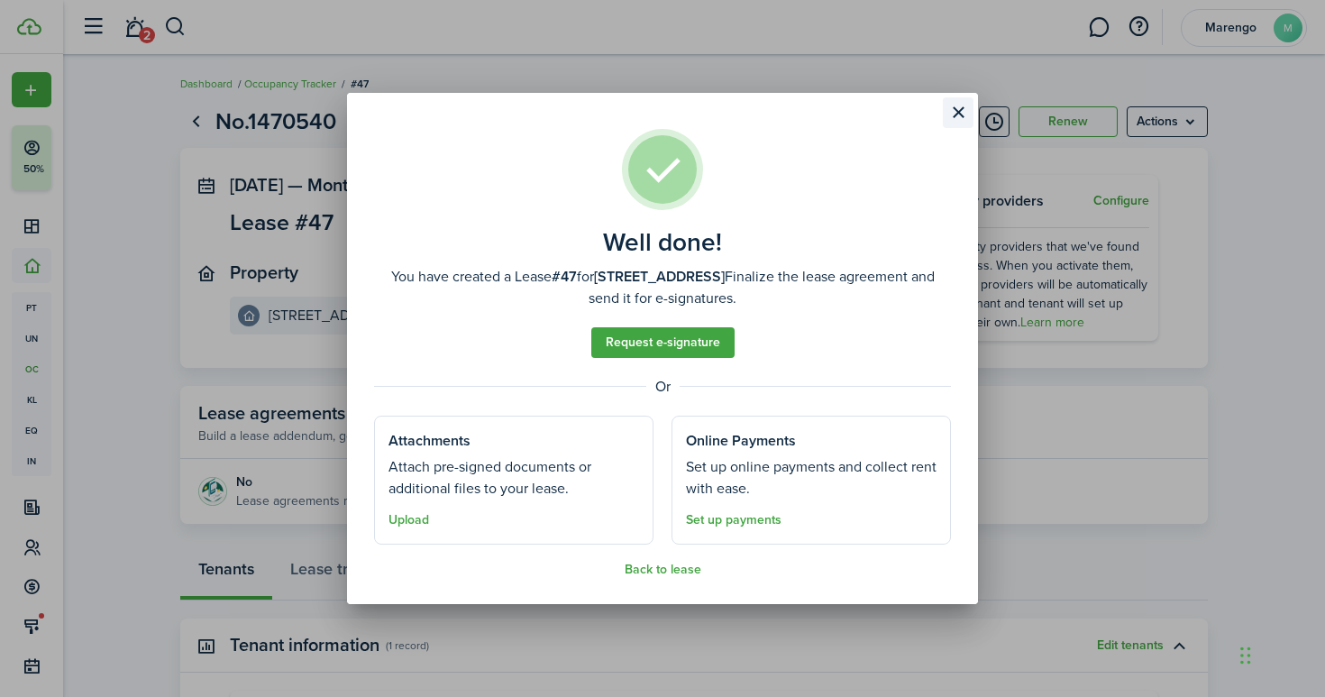
click at [964, 105] on button "Close modal" at bounding box center [958, 112] width 31 height 31
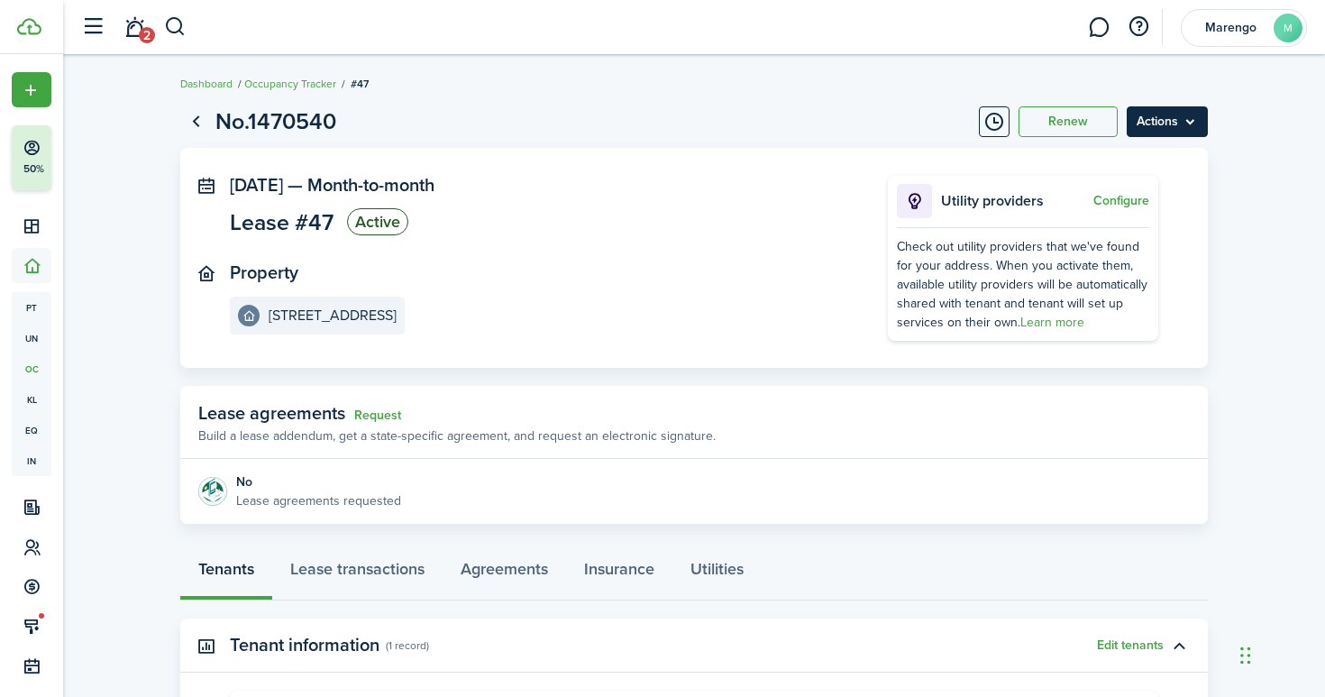
click at [1196, 124] on menu-btn "Actions" at bounding box center [1167, 121] width 81 height 31
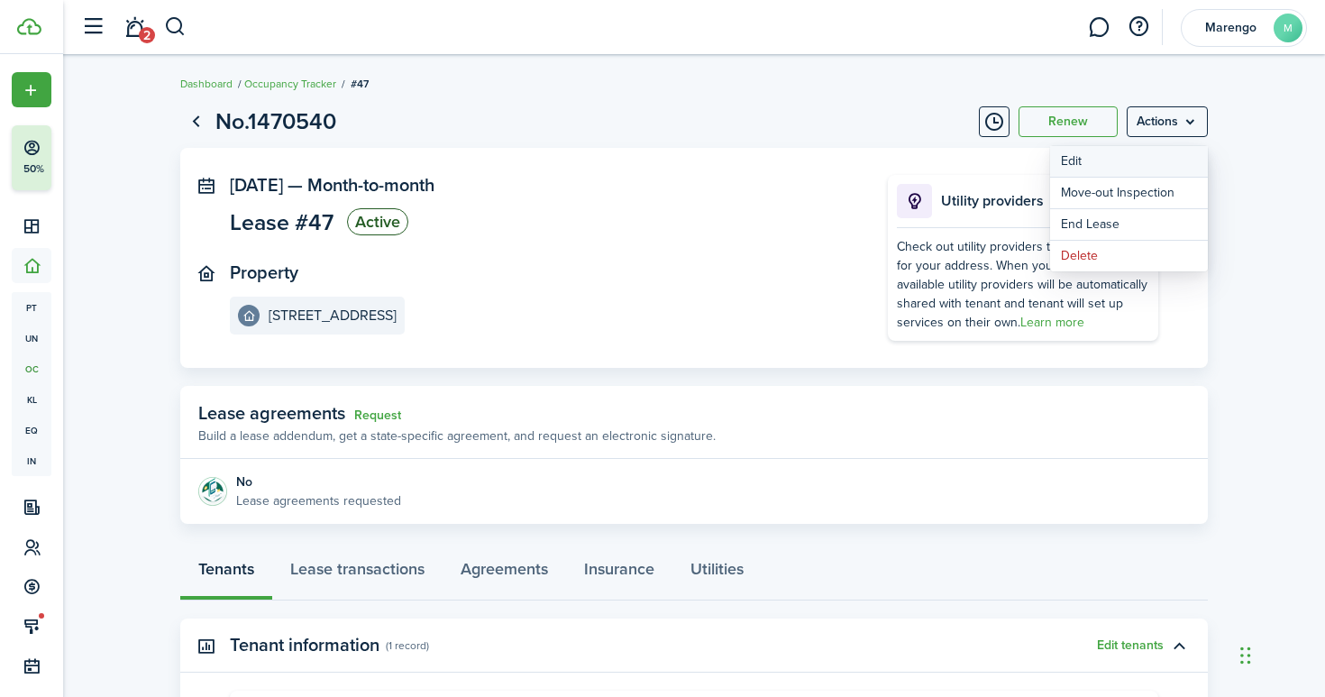
click at [1130, 154] on button "Edit" at bounding box center [1129, 161] width 158 height 31
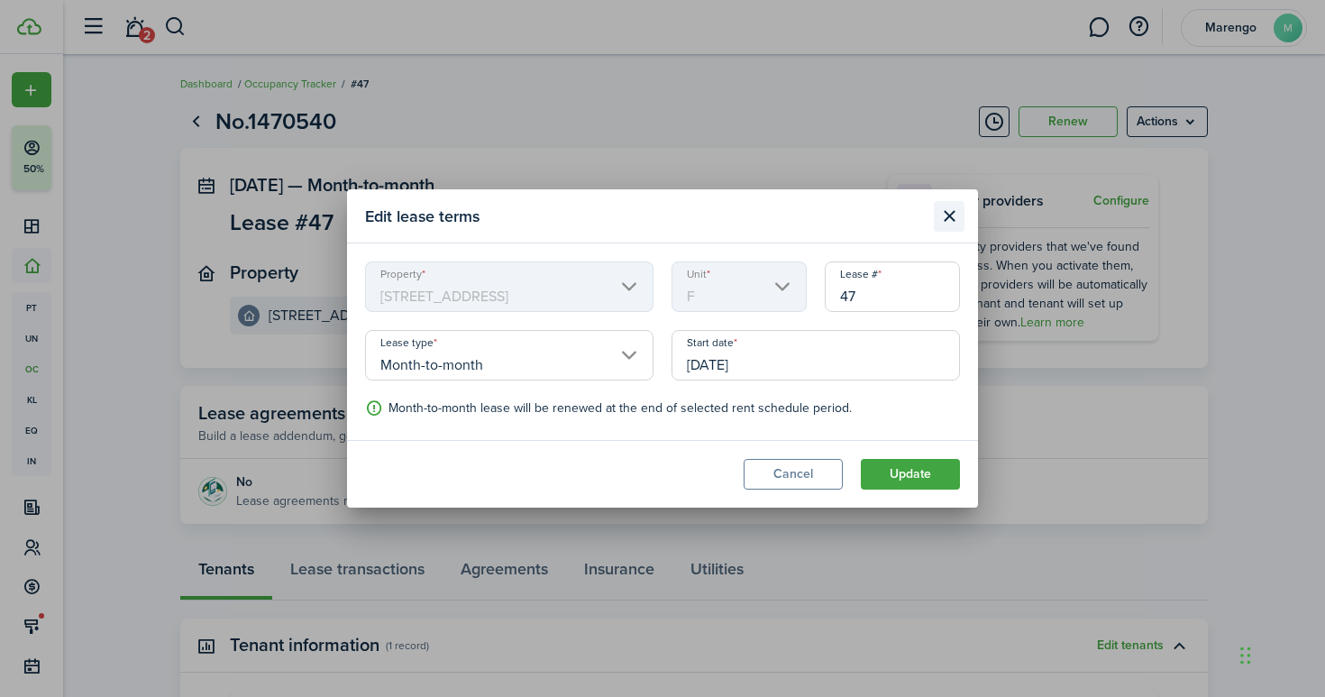
click at [947, 209] on button "Close modal" at bounding box center [949, 216] width 31 height 31
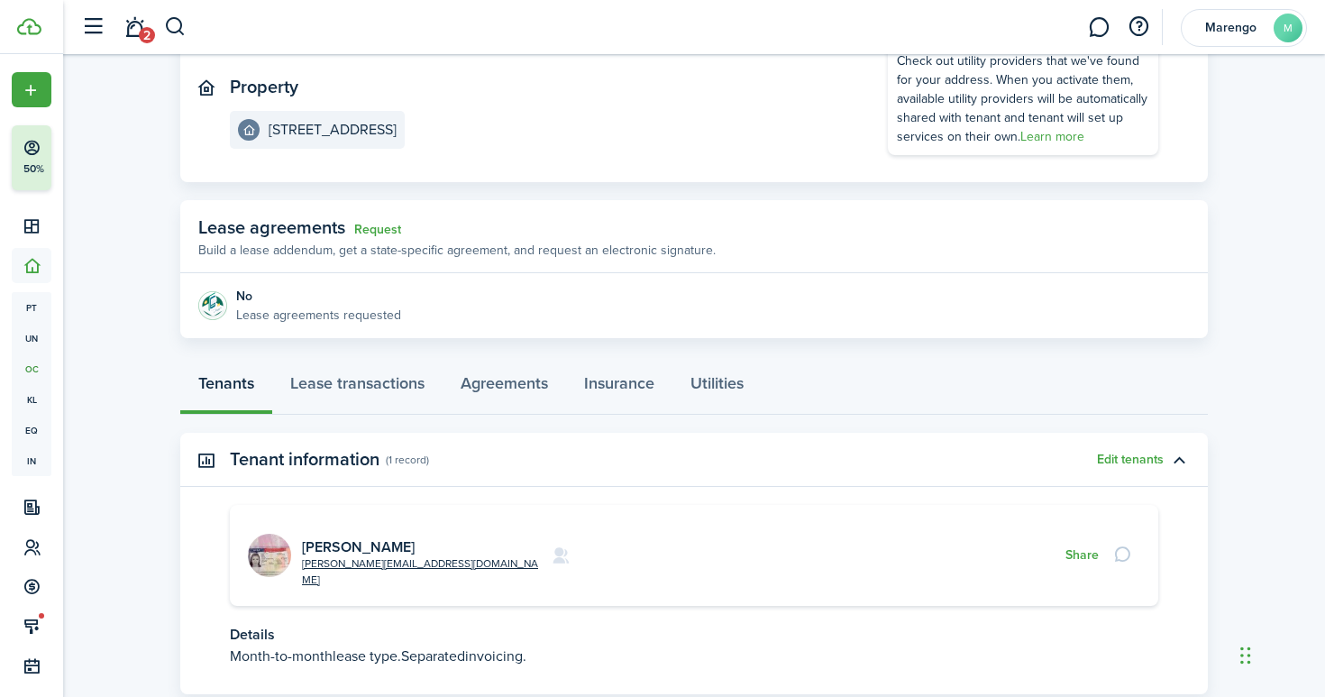
scroll to position [282, 0]
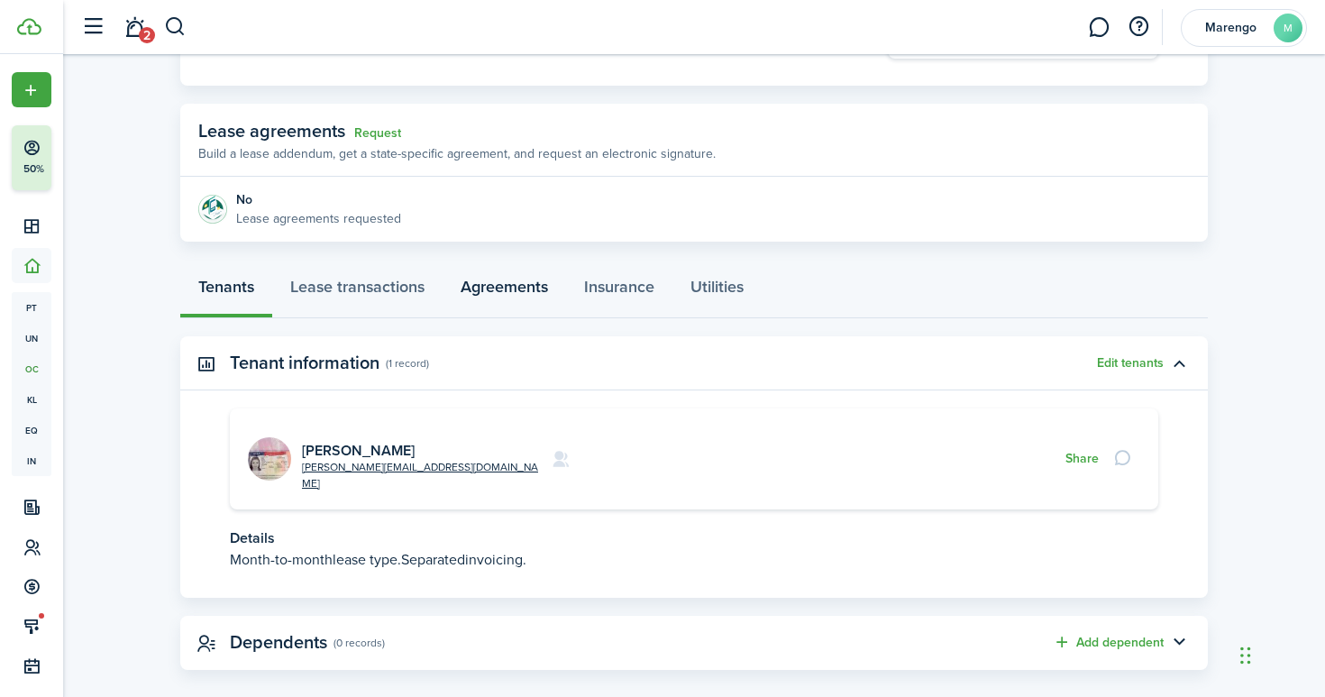
click at [505, 279] on link "Agreements" at bounding box center [505, 291] width 124 height 54
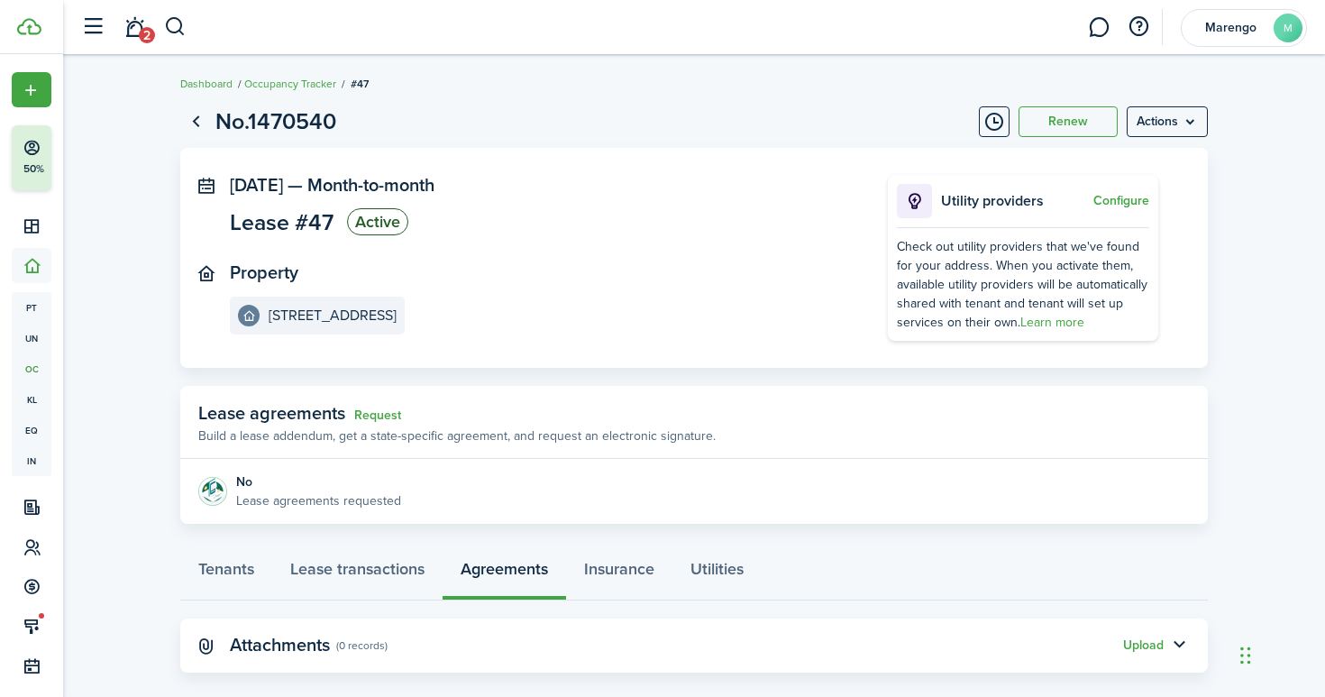
scroll to position [24, 0]
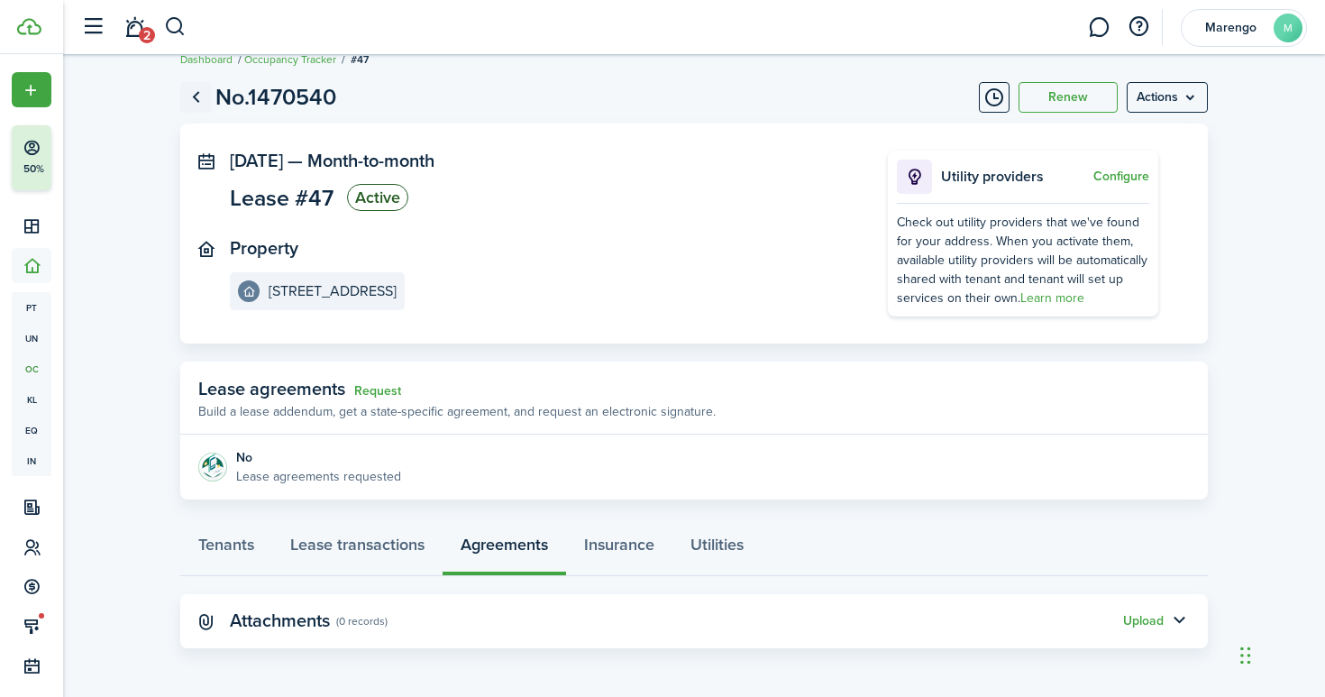
click at [190, 99] on link "Go back" at bounding box center [195, 97] width 31 height 31
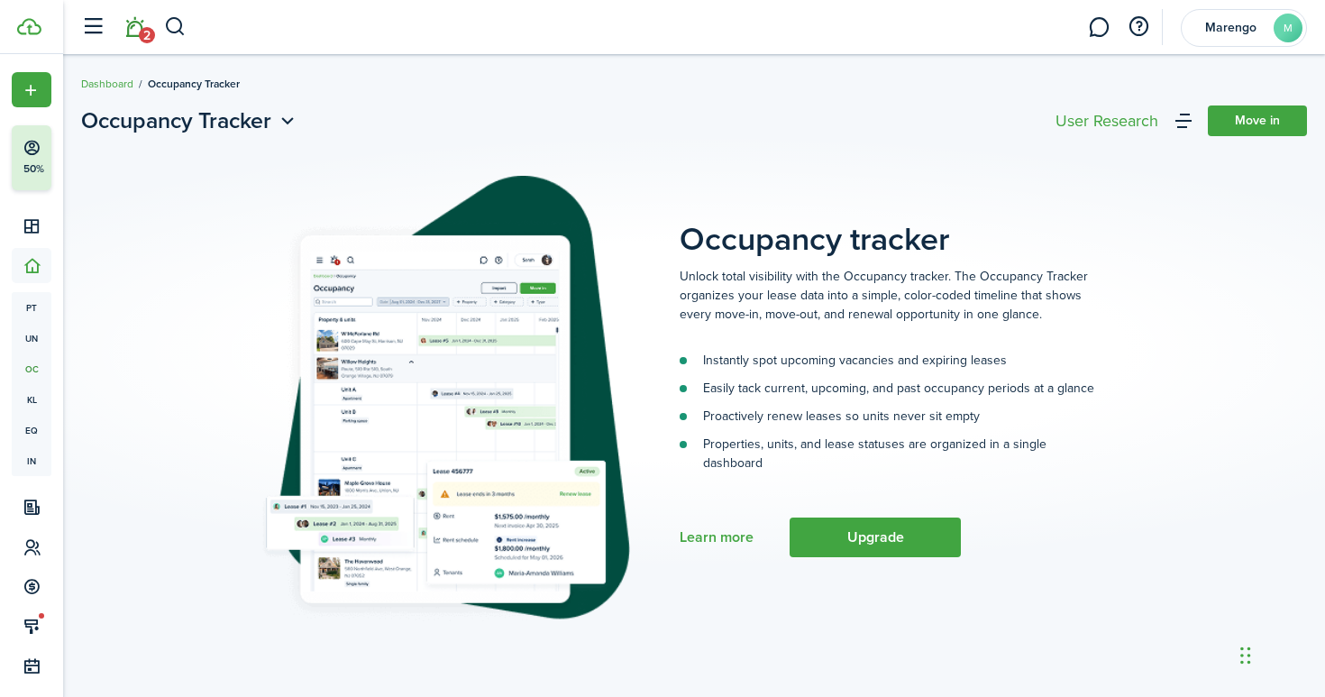
click at [142, 34] on span "2" at bounding box center [147, 35] width 16 height 16
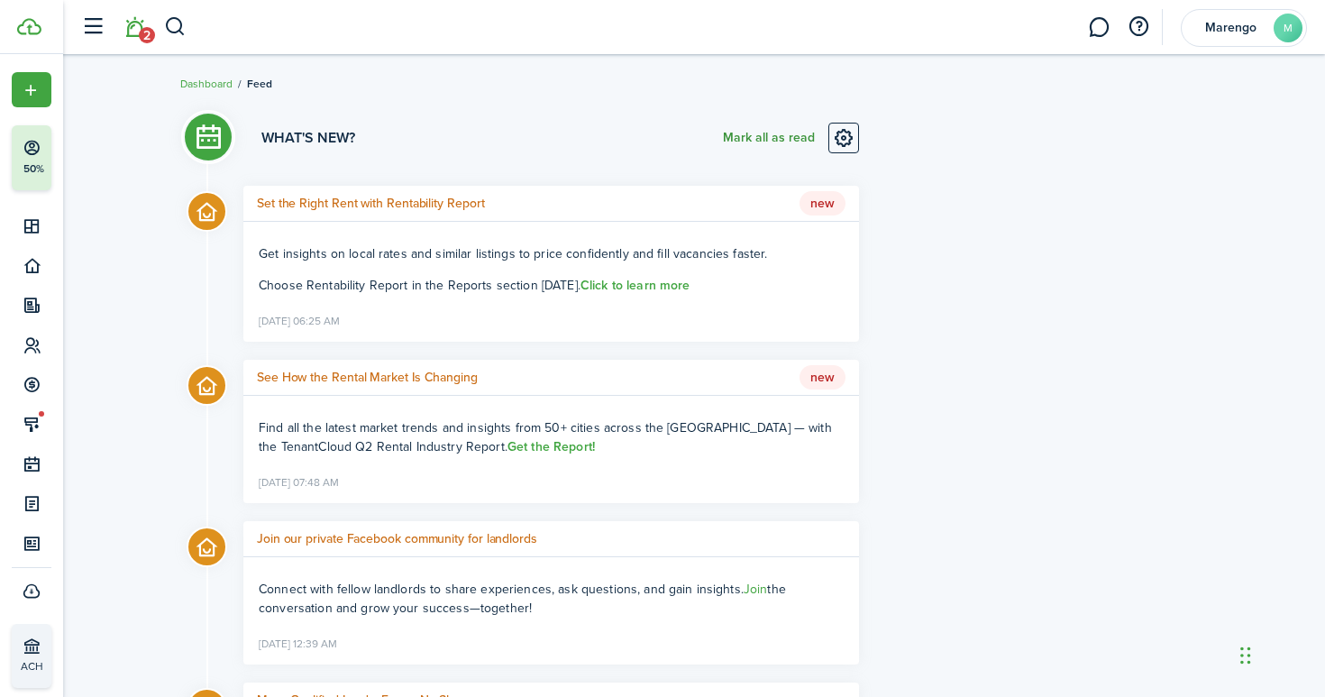
click at [768, 143] on button "Mark all as read" at bounding box center [769, 138] width 92 height 31
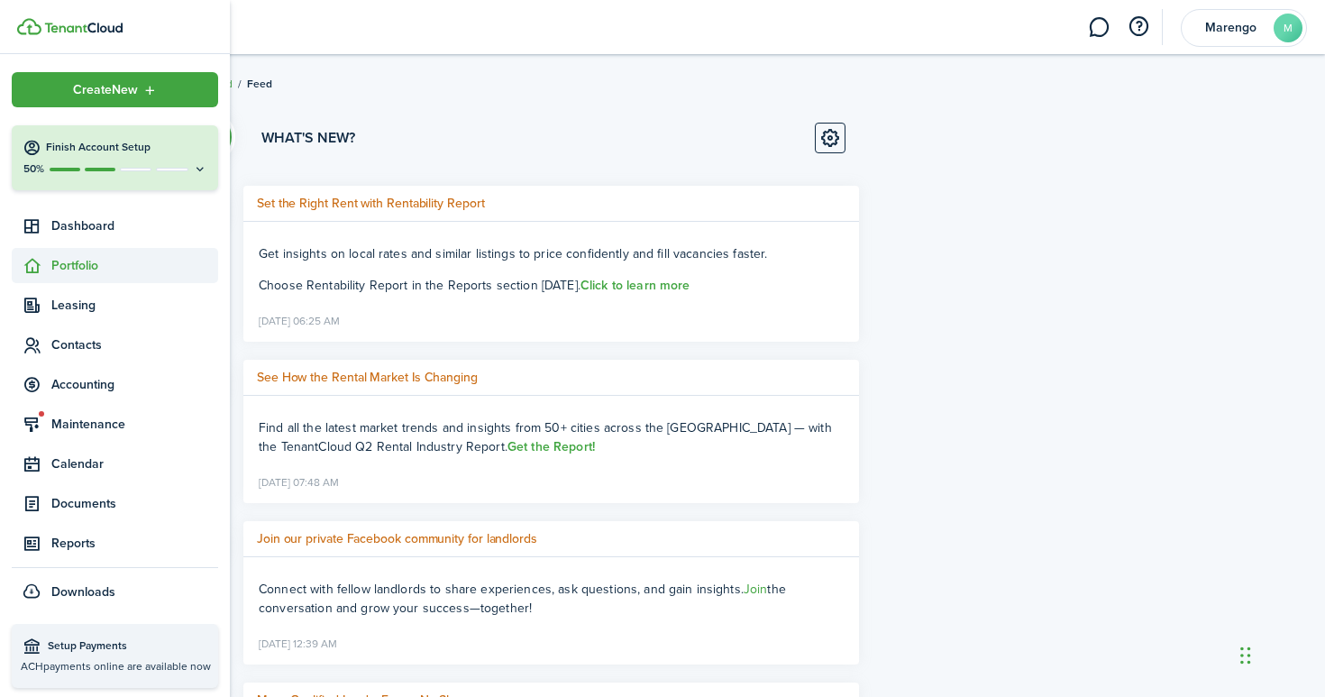
click at [69, 263] on span "Portfolio" at bounding box center [134, 265] width 167 height 19
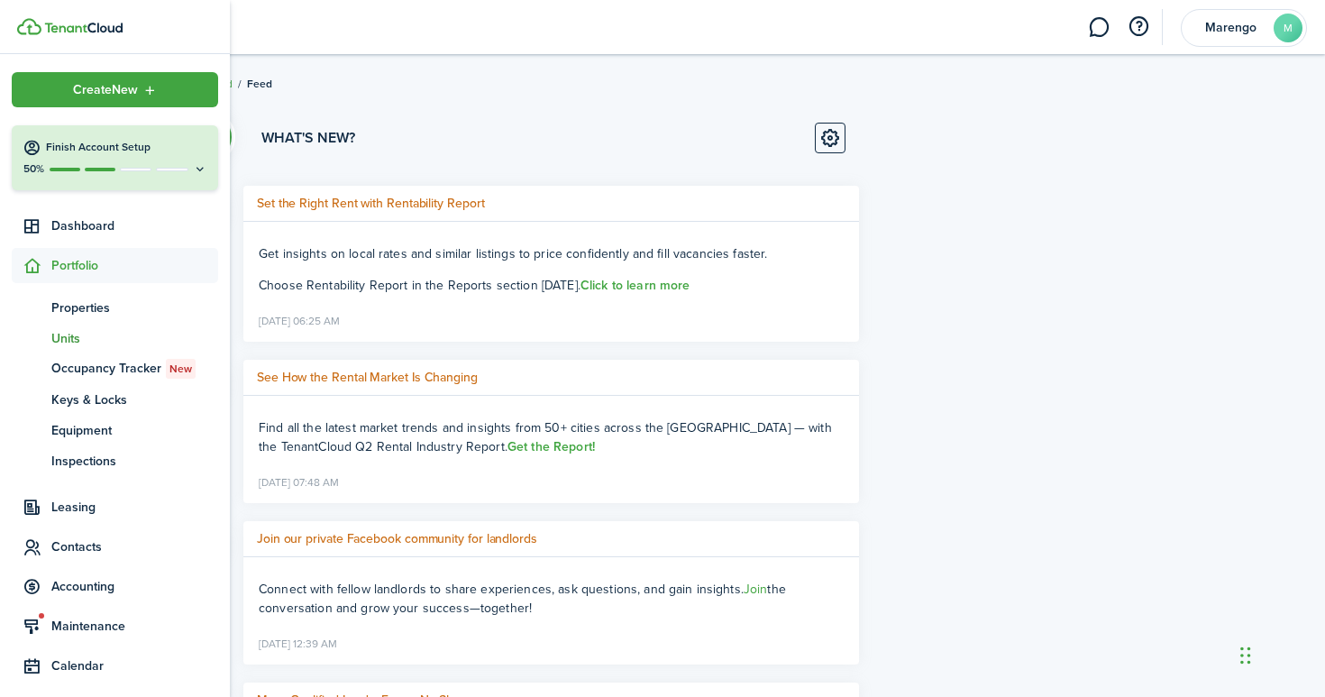
click at [74, 345] on span "Units" at bounding box center [134, 338] width 167 height 19
